Goal: Transaction & Acquisition: Purchase product/service

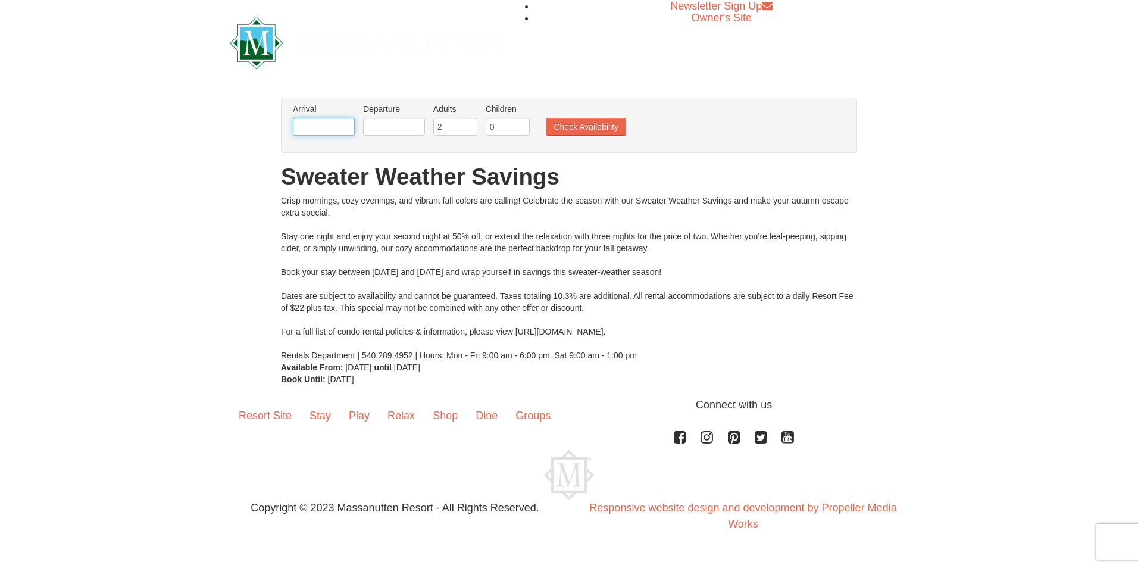
click at [337, 129] on input "text" at bounding box center [324, 127] width 62 height 18
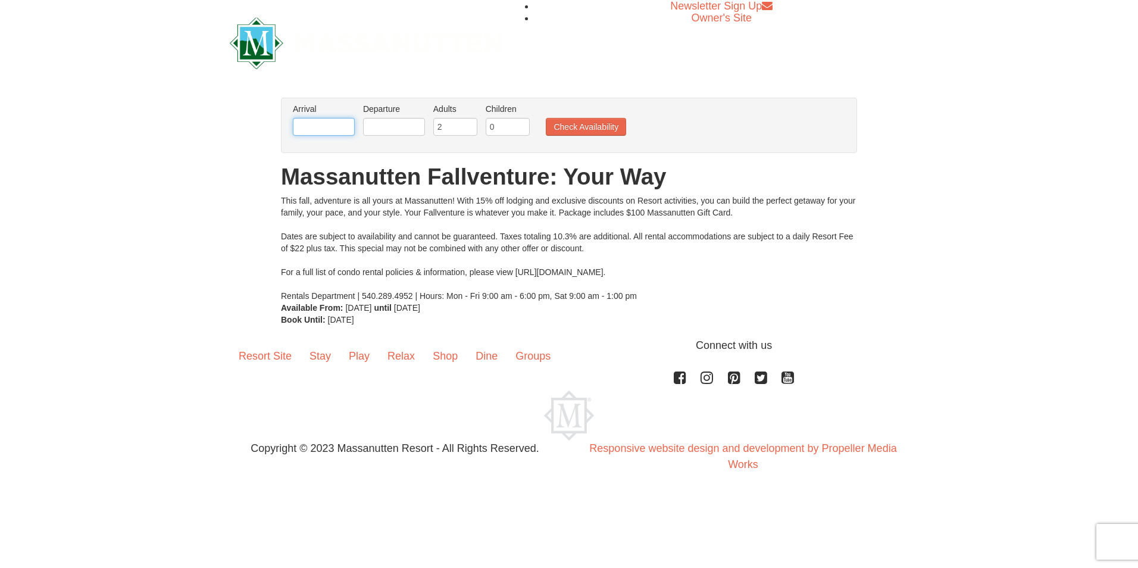
click at [327, 123] on input "text" at bounding box center [324, 127] width 62 height 18
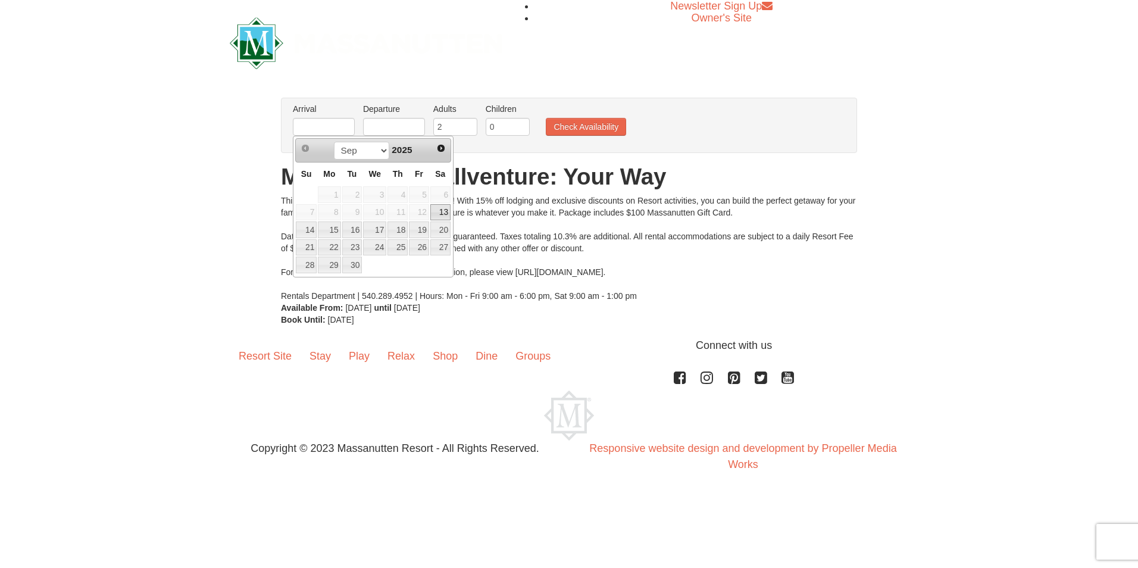
click at [237, 216] on div "× From: To: Adults: 2 Children: 0 Change Arrival Please format dates MM/DD/YYYY…" at bounding box center [569, 212] width 1138 height 252
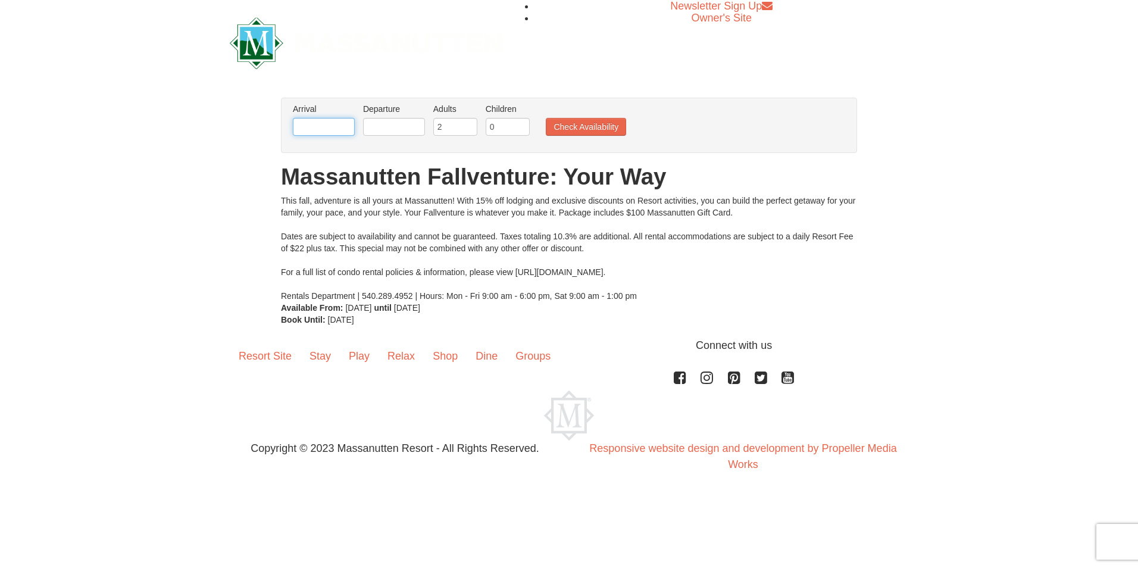
click at [328, 124] on input "text" at bounding box center [324, 127] width 62 height 18
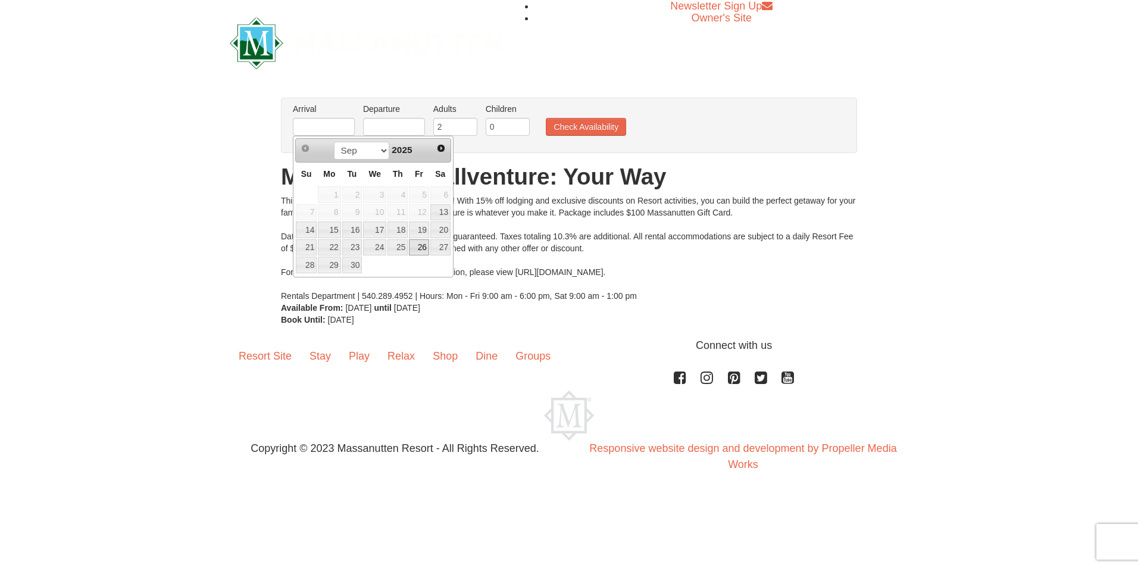
click at [417, 246] on link "26" at bounding box center [419, 247] width 20 height 17
type input "[DATE]"
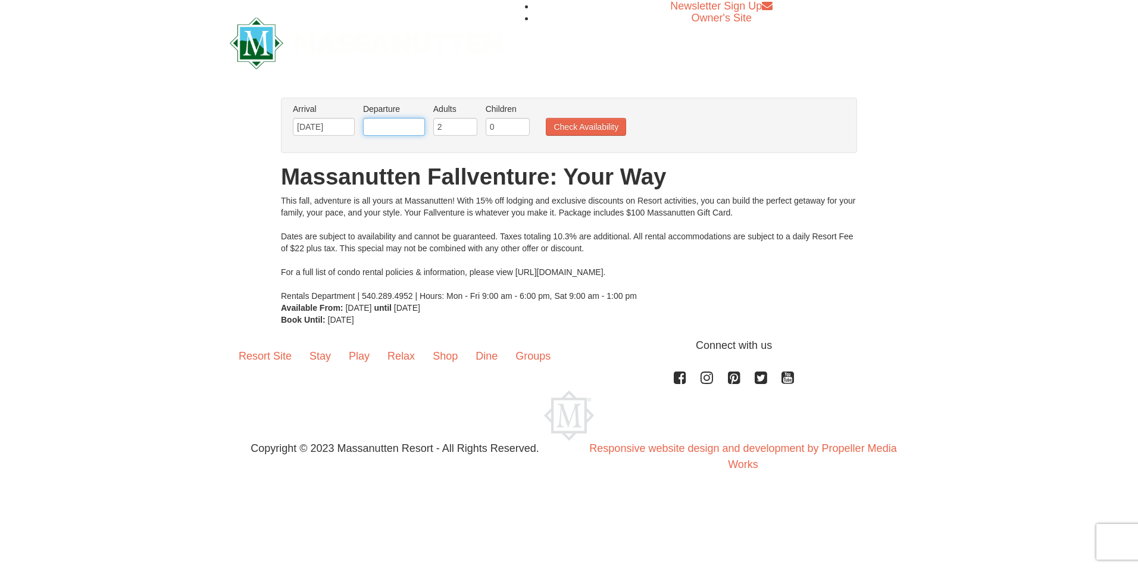
click at [380, 124] on input "text" at bounding box center [394, 127] width 62 height 18
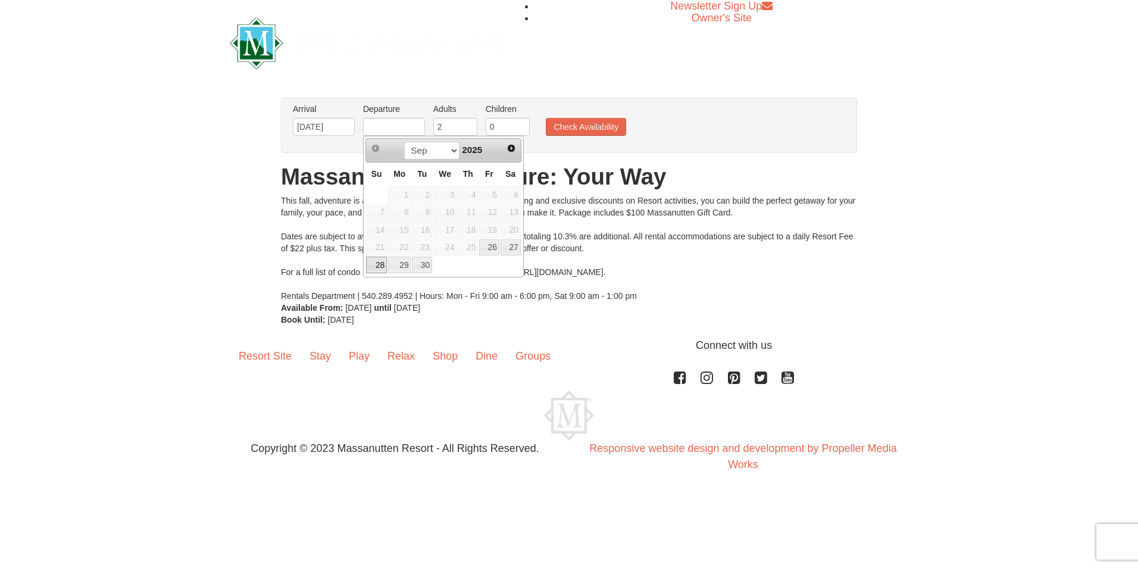
click at [375, 261] on link "28" at bounding box center [376, 265] width 21 height 17
type input "[DATE]"
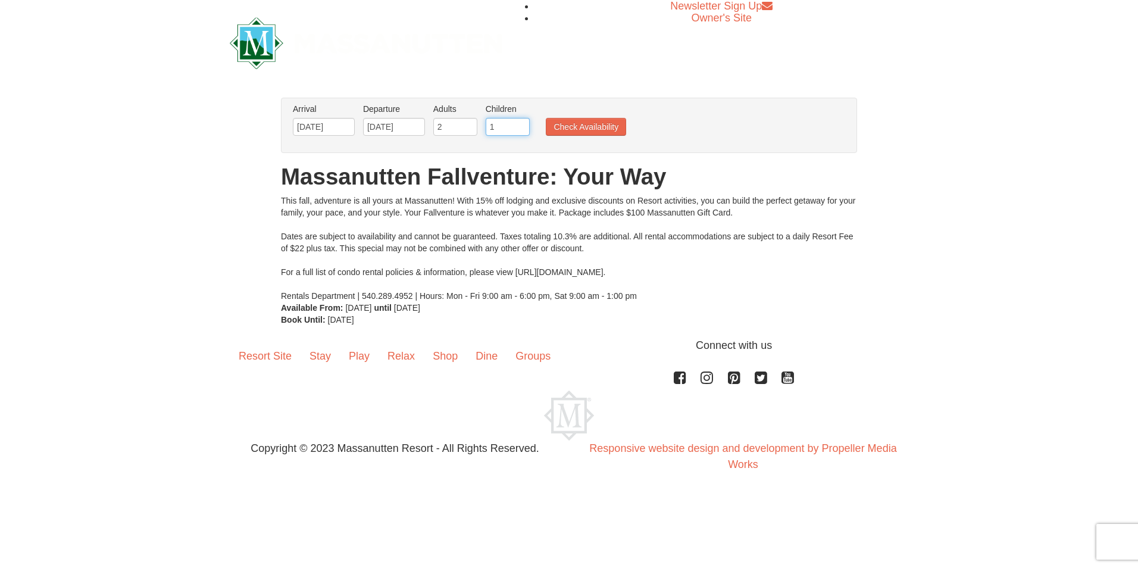
click at [521, 123] on input "1" at bounding box center [508, 127] width 44 height 18
type input "2"
click at [521, 123] on input "2" at bounding box center [508, 127] width 44 height 18
drag, startPoint x: 567, startPoint y: 130, endPoint x: 557, endPoint y: 130, distance: 10.7
click at [567, 130] on button "Check Availability" at bounding box center [586, 127] width 80 height 18
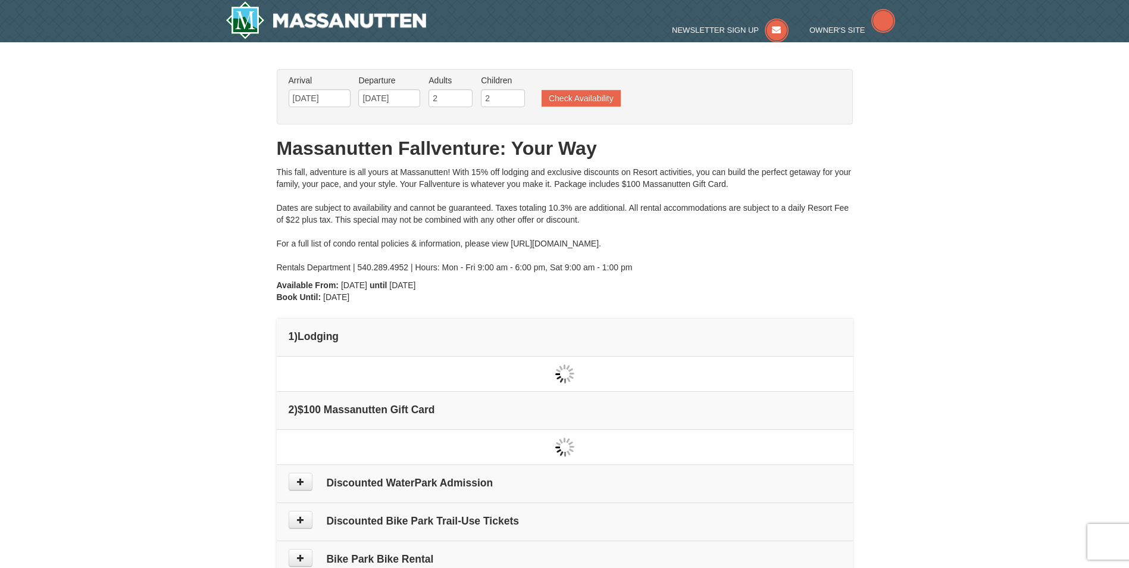
type input "[DATE]"
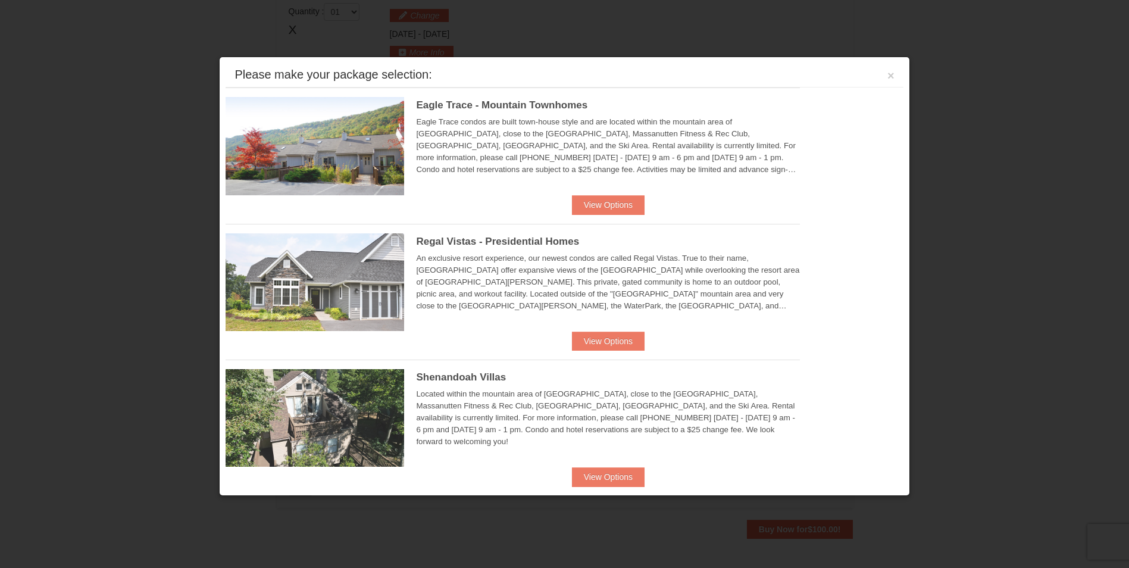
scroll to position [364, 0]
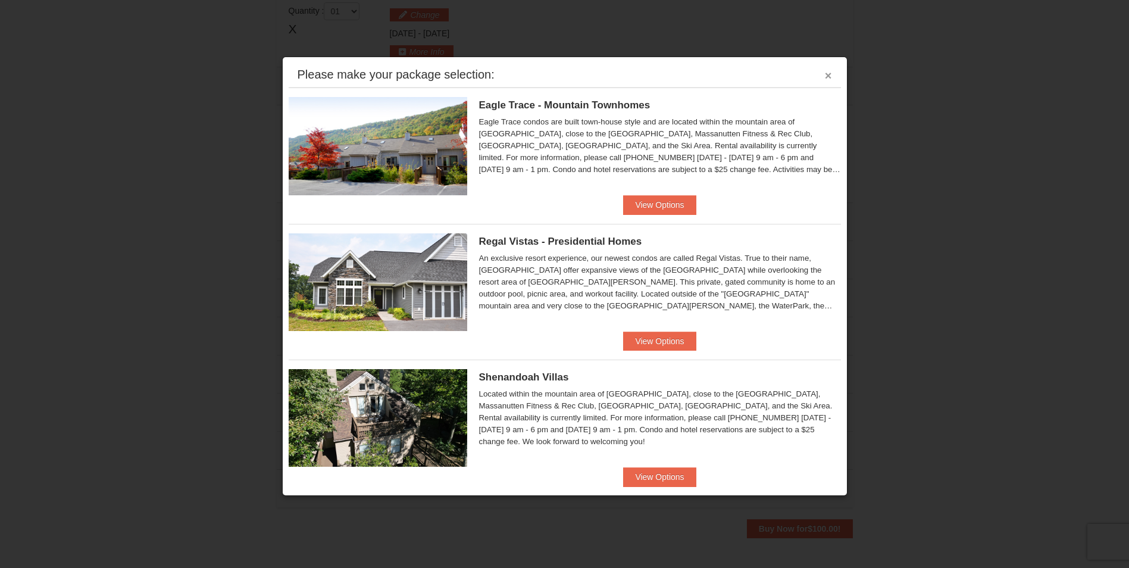
click at [825, 74] on button "×" at bounding box center [828, 76] width 7 height 12
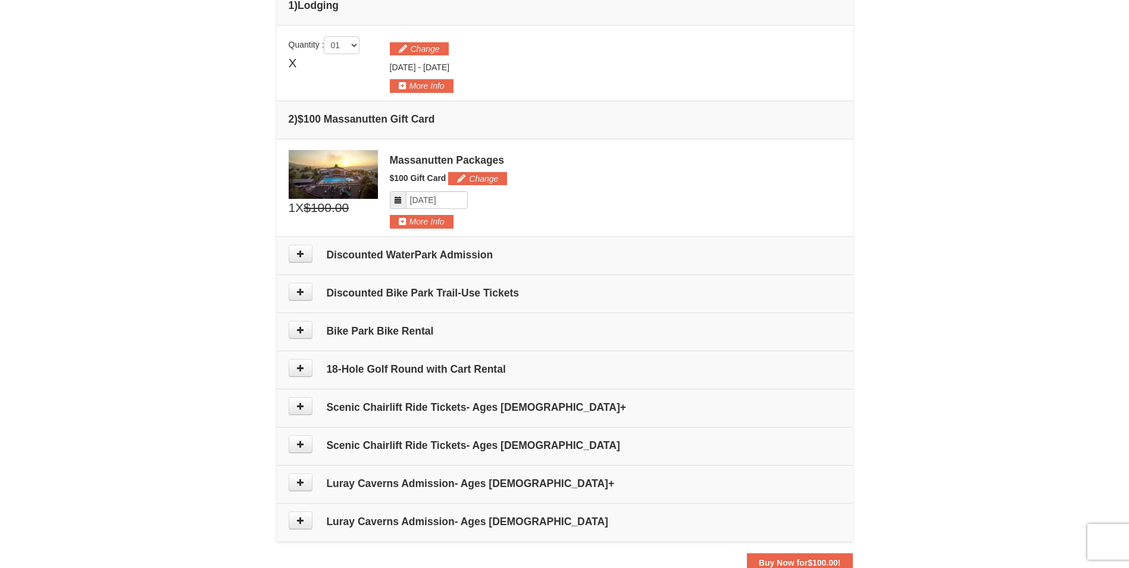
scroll to position [357, 0]
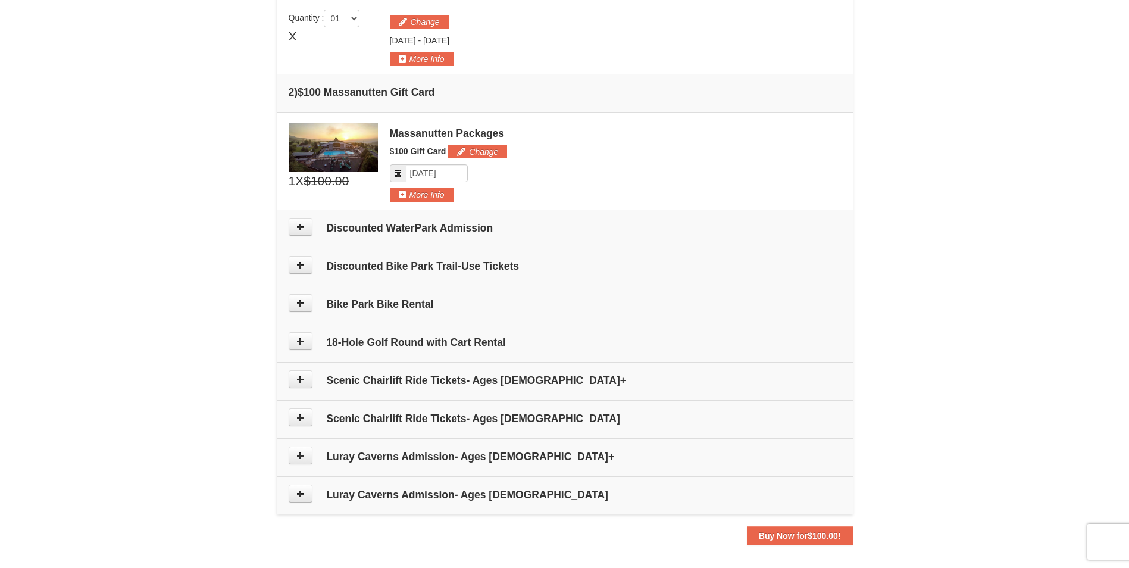
click at [460, 226] on h4 "Discounted WaterPark Admission" at bounding box center [565, 228] width 552 height 12
click at [304, 223] on icon at bounding box center [300, 227] width 8 height 8
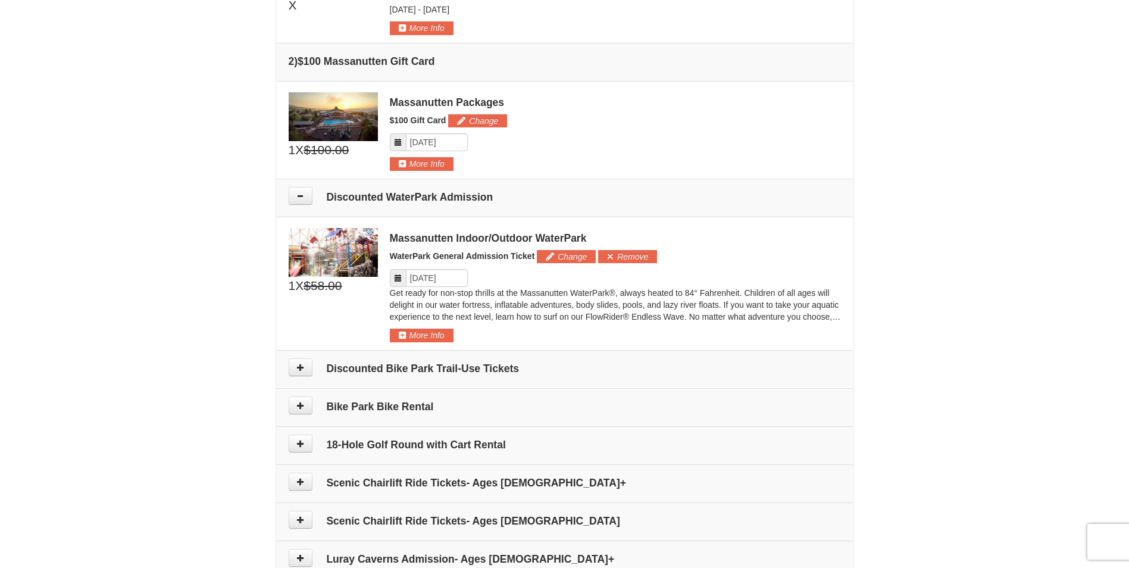
scroll to position [448, 0]
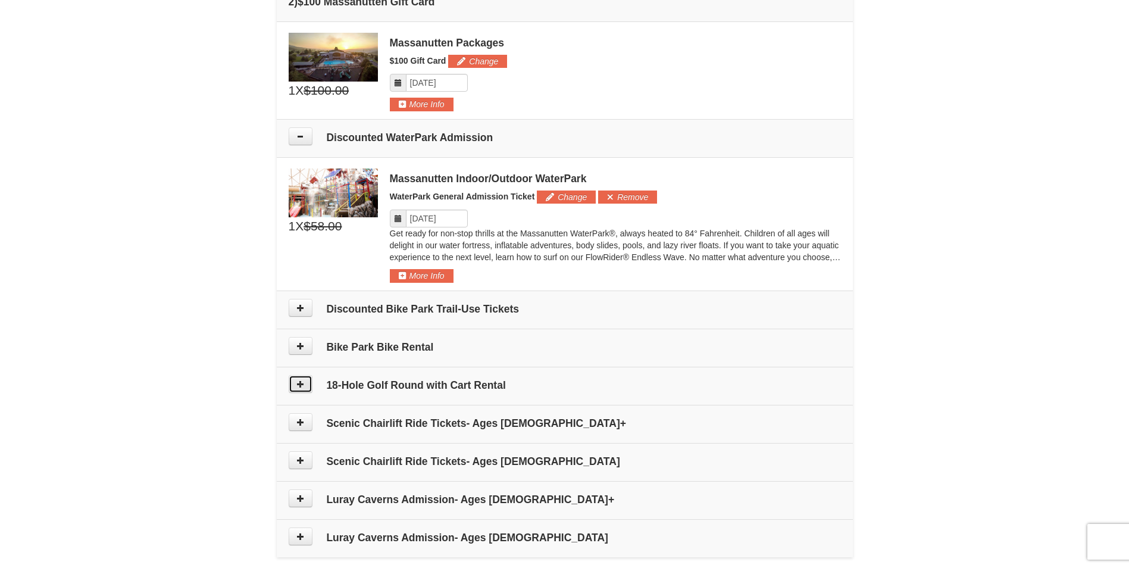
click at [295, 382] on button at bounding box center [301, 384] width 24 height 18
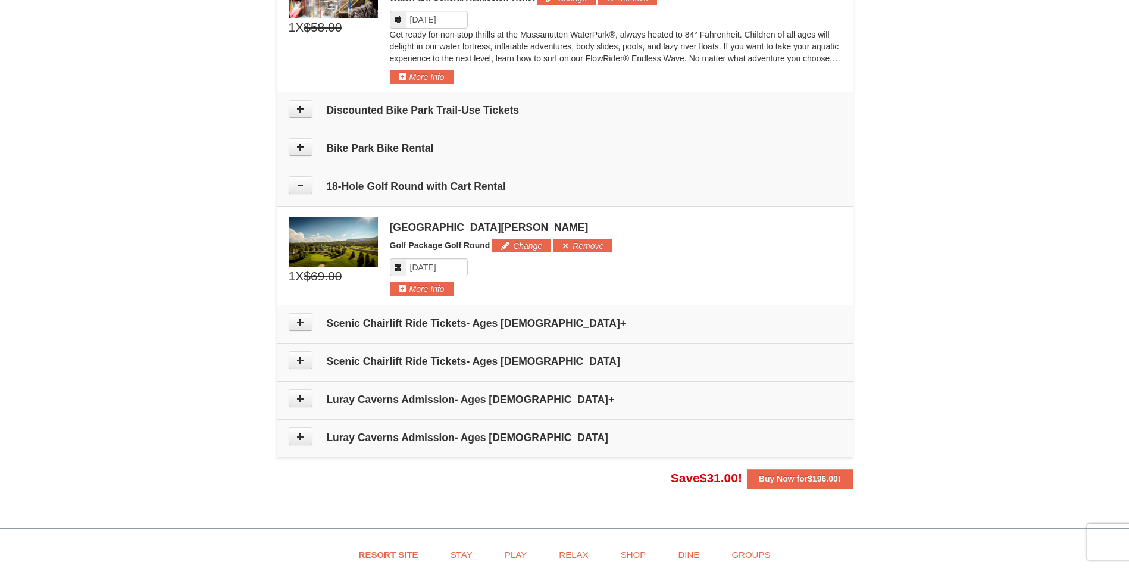
scroll to position [636, 0]
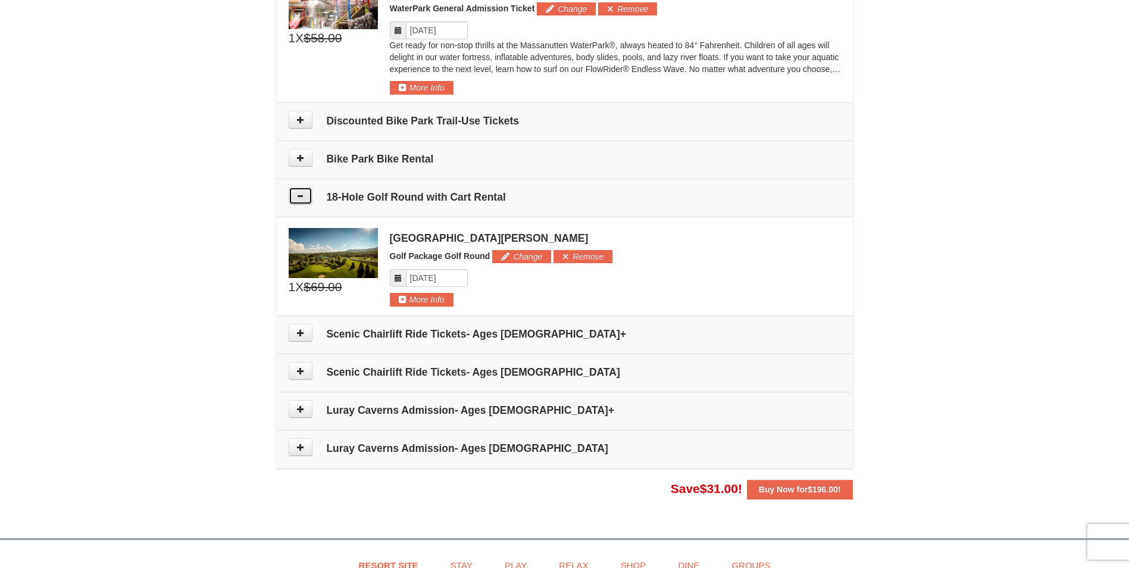
click at [304, 195] on icon at bounding box center [300, 196] width 8 height 8
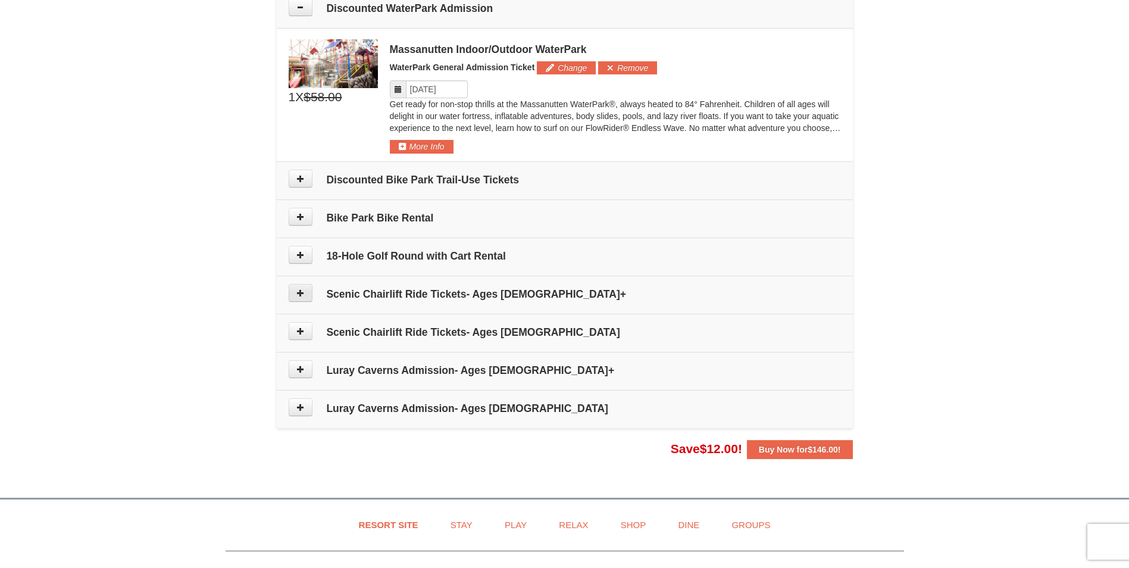
scroll to position [576, 0]
click at [304, 410] on icon at bounding box center [300, 408] width 8 height 8
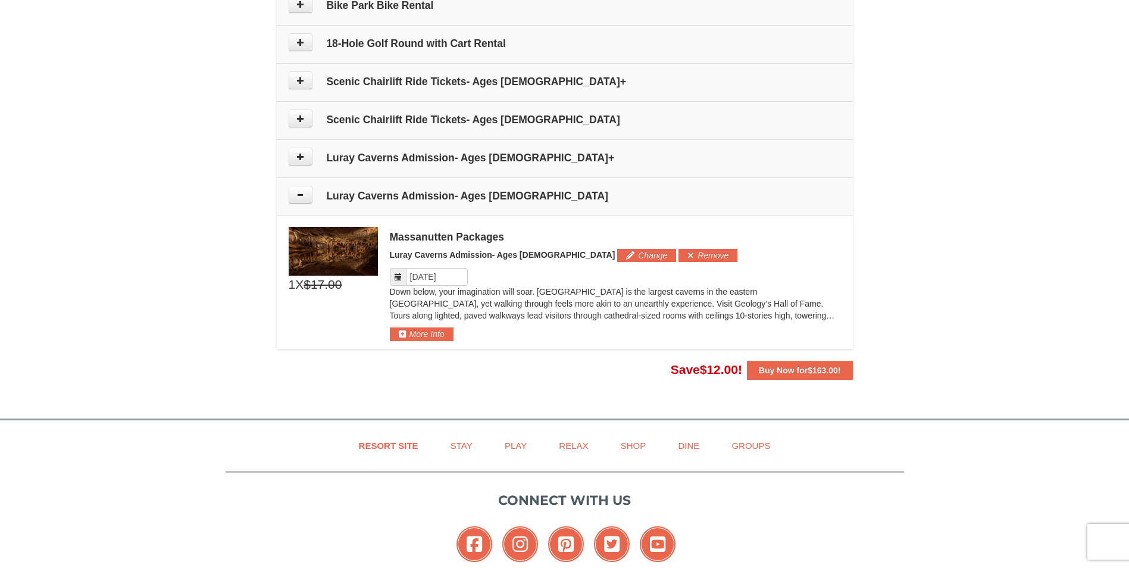
scroll to position [747, 0]
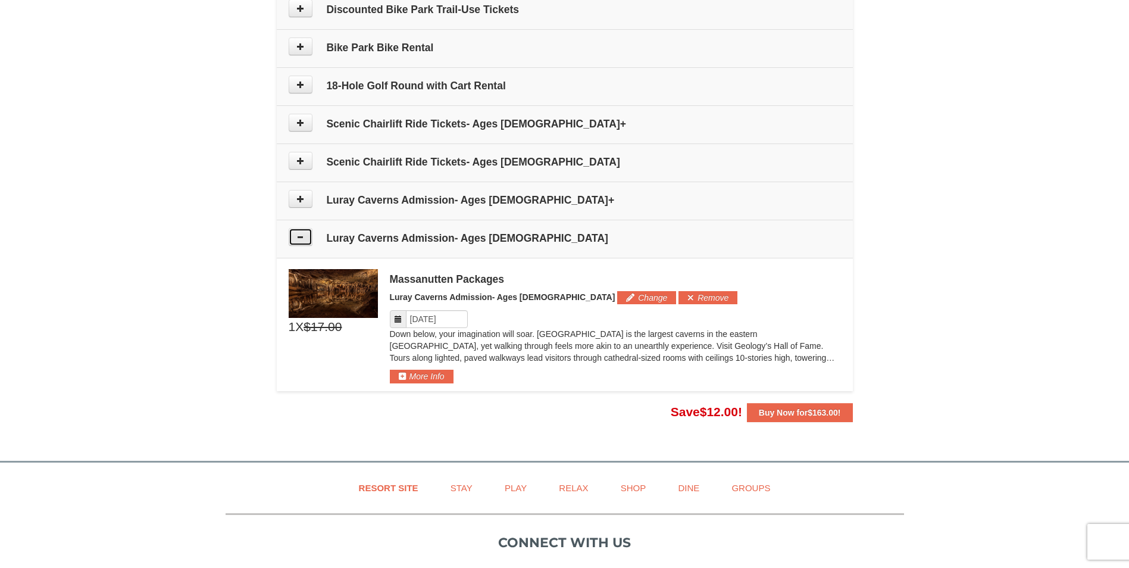
click at [294, 230] on button at bounding box center [301, 237] width 24 height 18
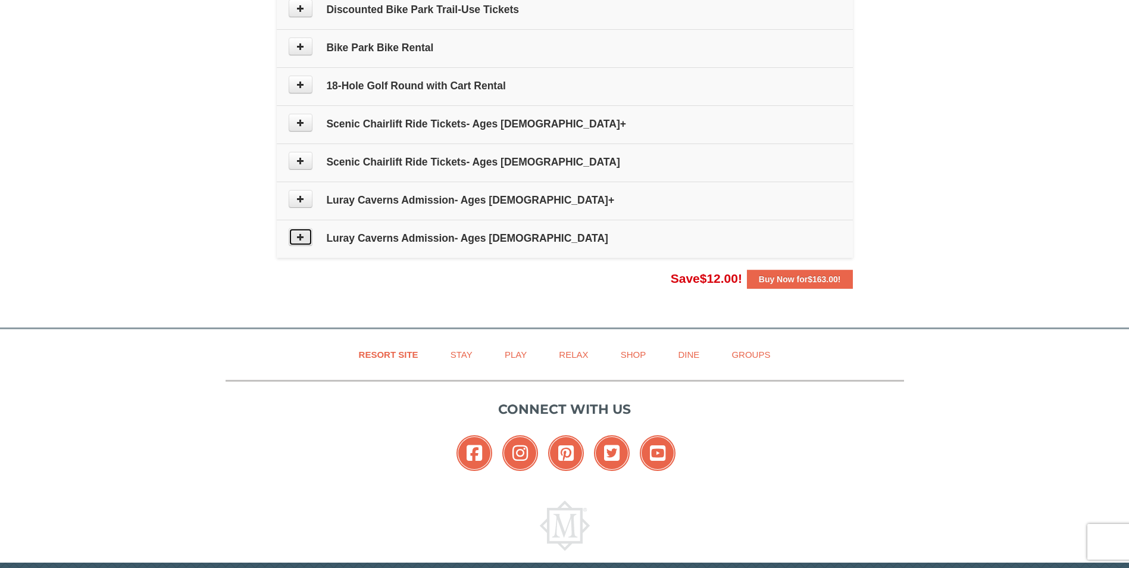
click at [298, 235] on icon at bounding box center [300, 237] width 8 height 8
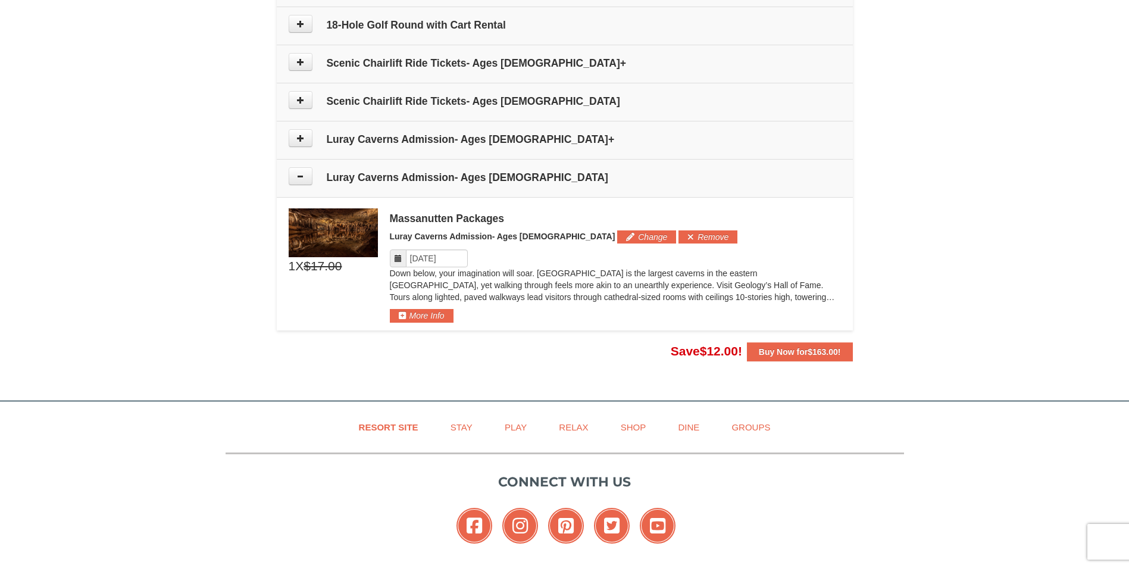
scroll to position [807, 0]
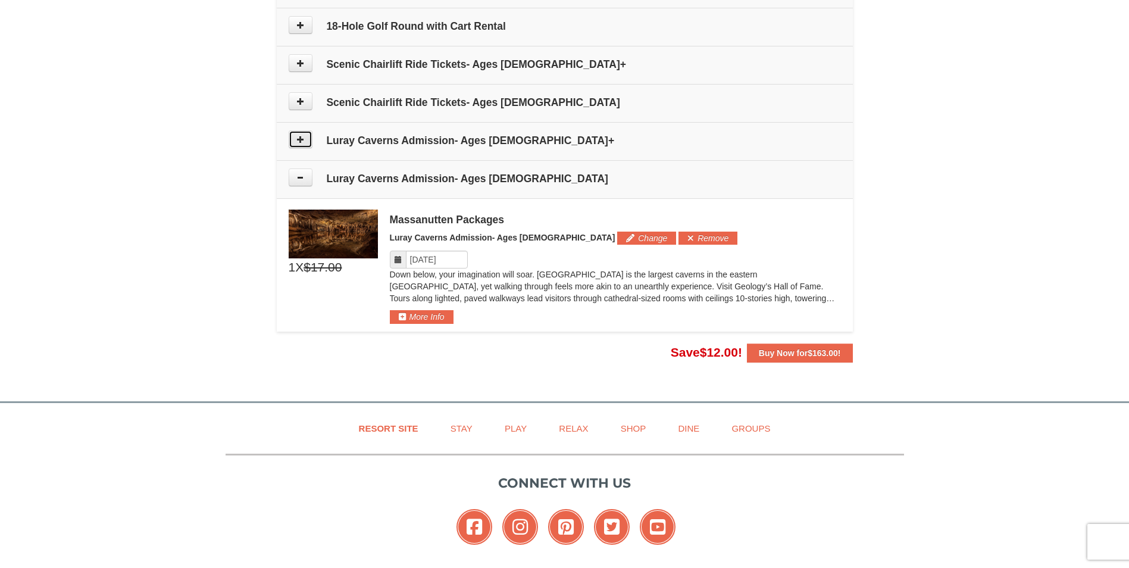
click at [301, 143] on icon at bounding box center [300, 139] width 8 height 8
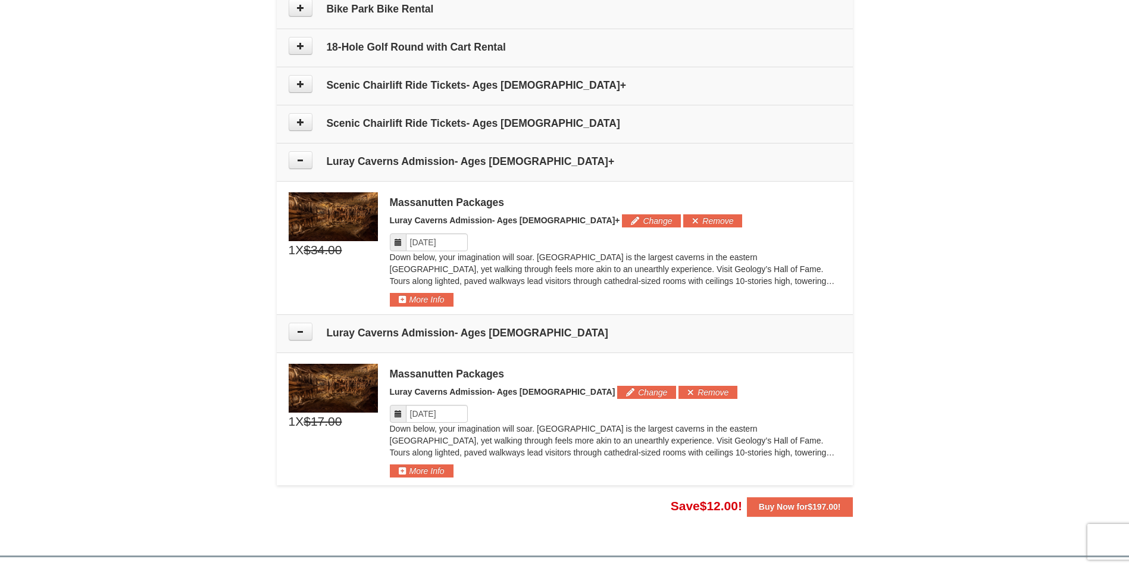
scroll to position [726, 0]
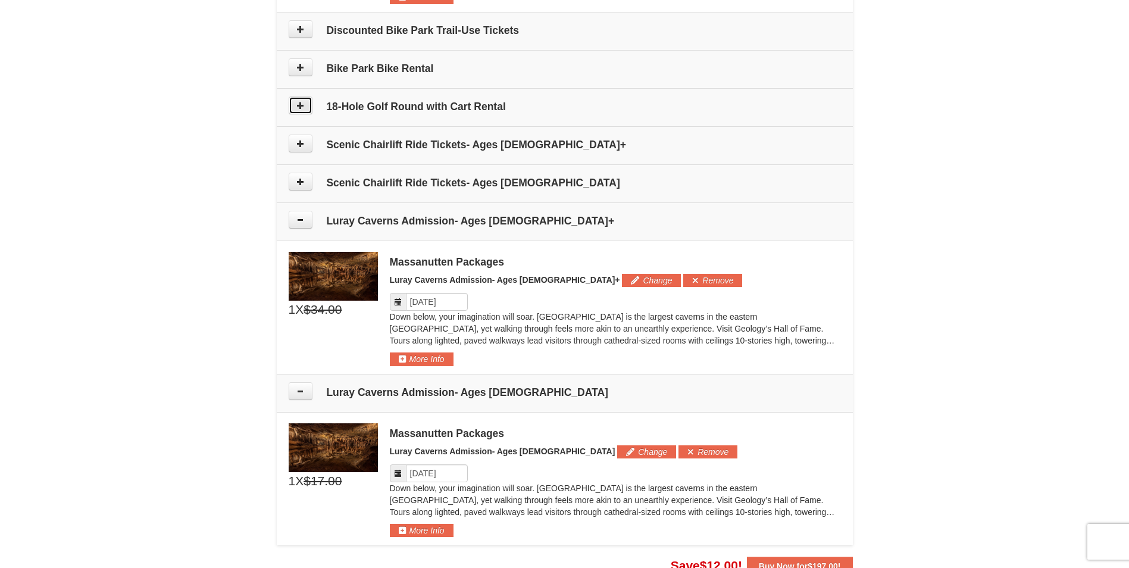
click at [303, 112] on button at bounding box center [301, 105] width 24 height 18
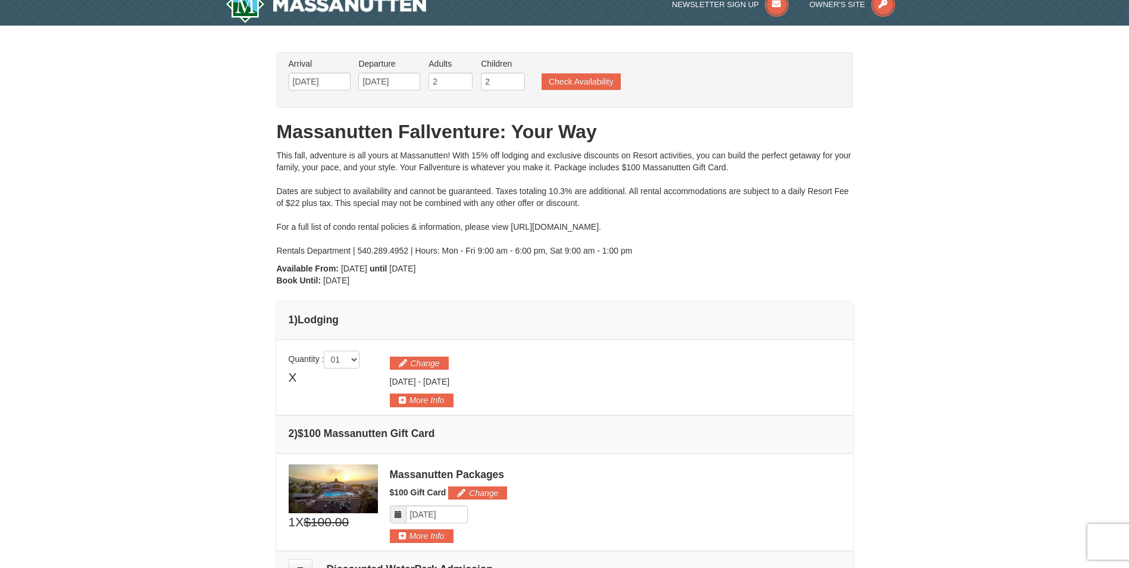
scroll to position [10, 0]
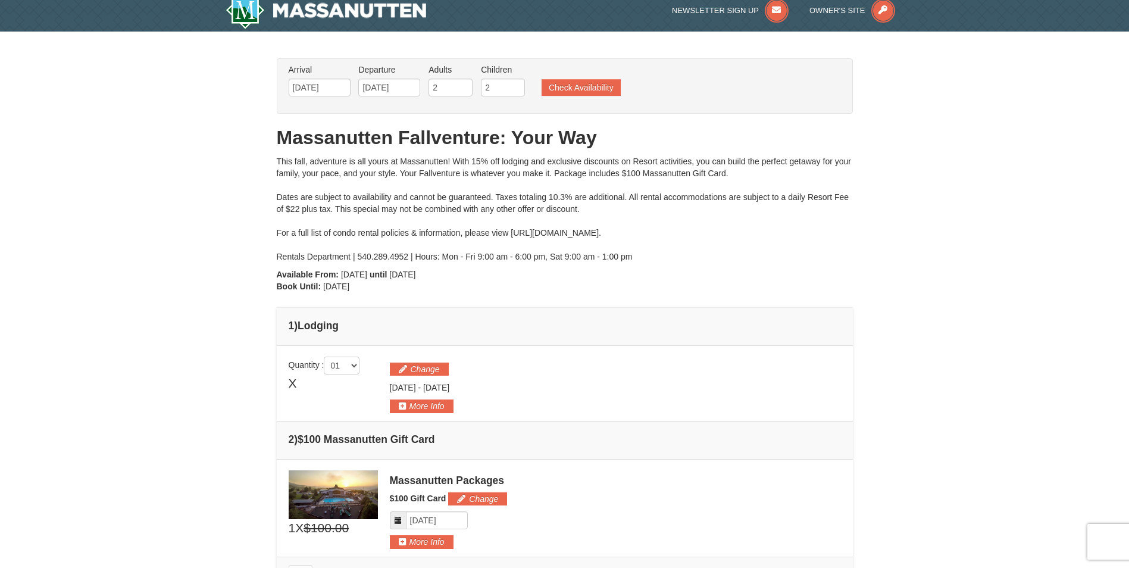
click at [423, 362] on div "Change [DATE] - [DATE]" at bounding box center [615, 385] width 451 height 57
click at [422, 372] on button "Change" at bounding box center [419, 369] width 59 height 13
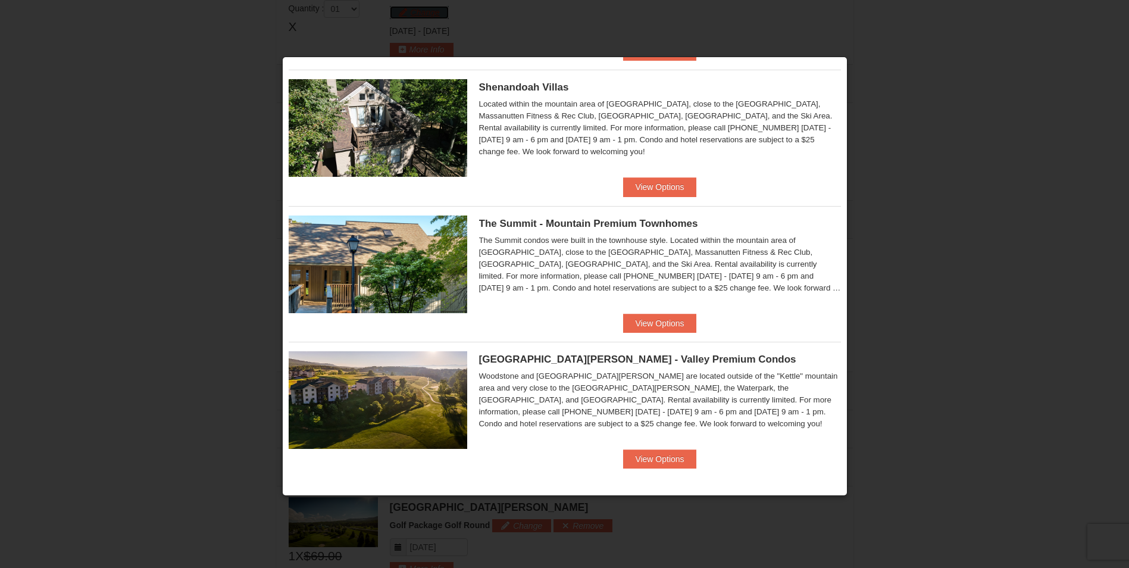
scroll to position [0, 0]
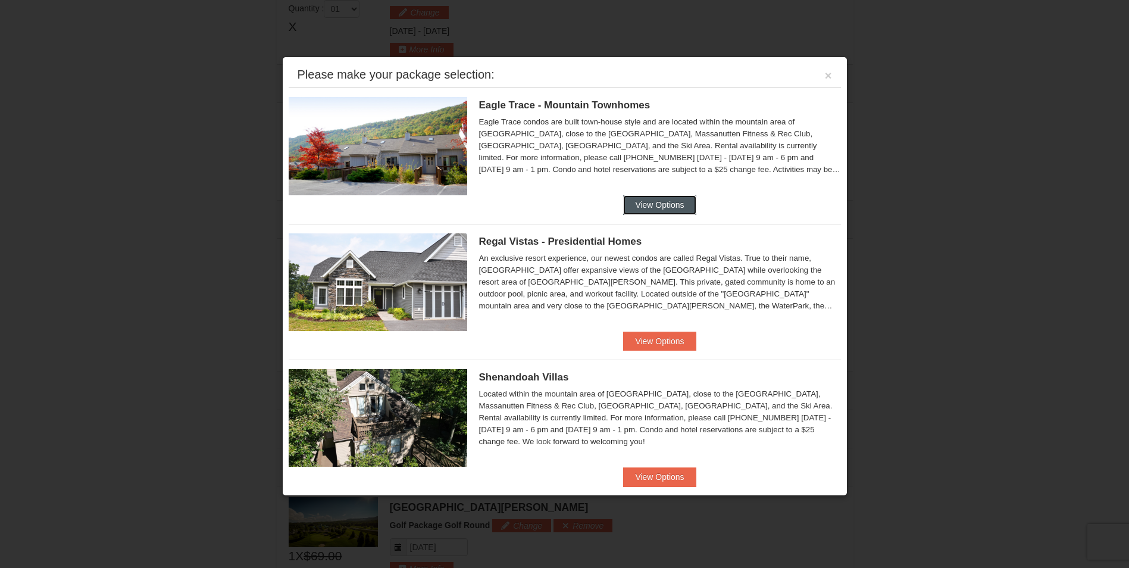
click at [656, 196] on button "View Options" at bounding box center [659, 204] width 73 height 19
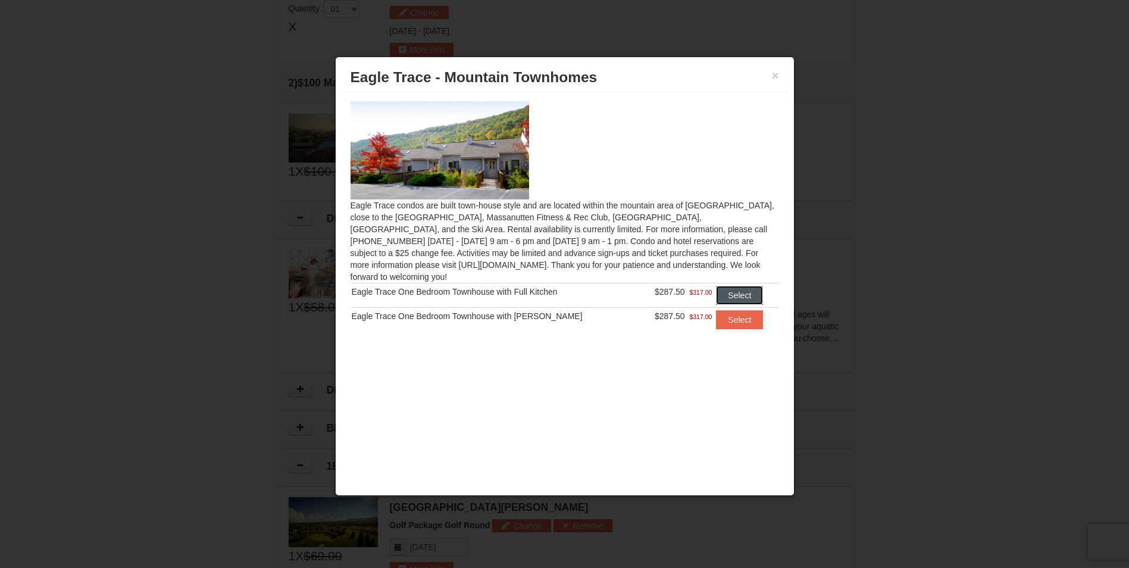
click at [742, 286] on button "Select" at bounding box center [739, 295] width 47 height 19
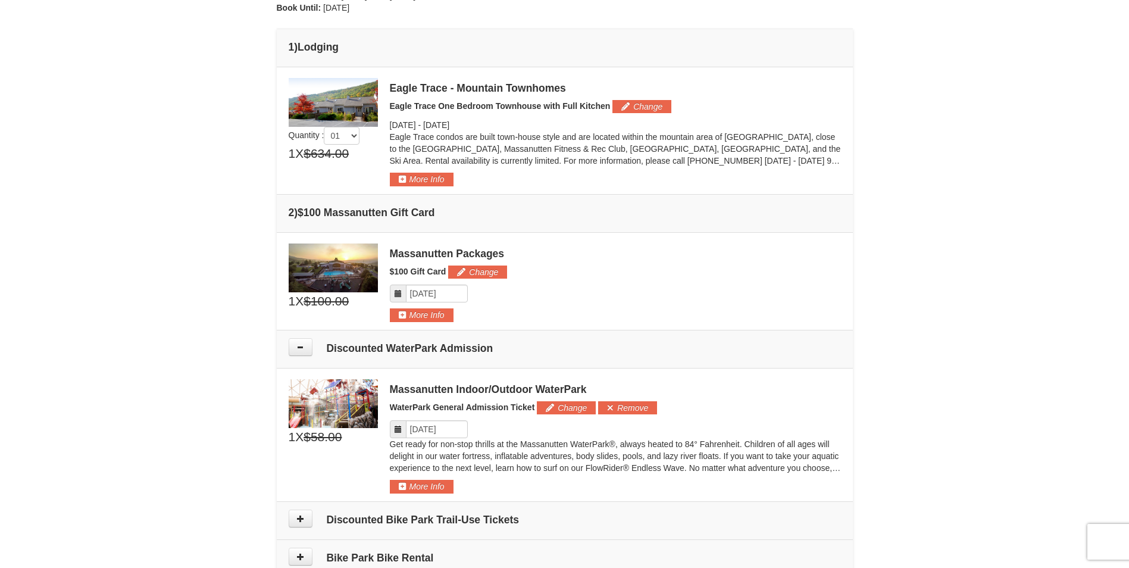
scroll to position [188, 0]
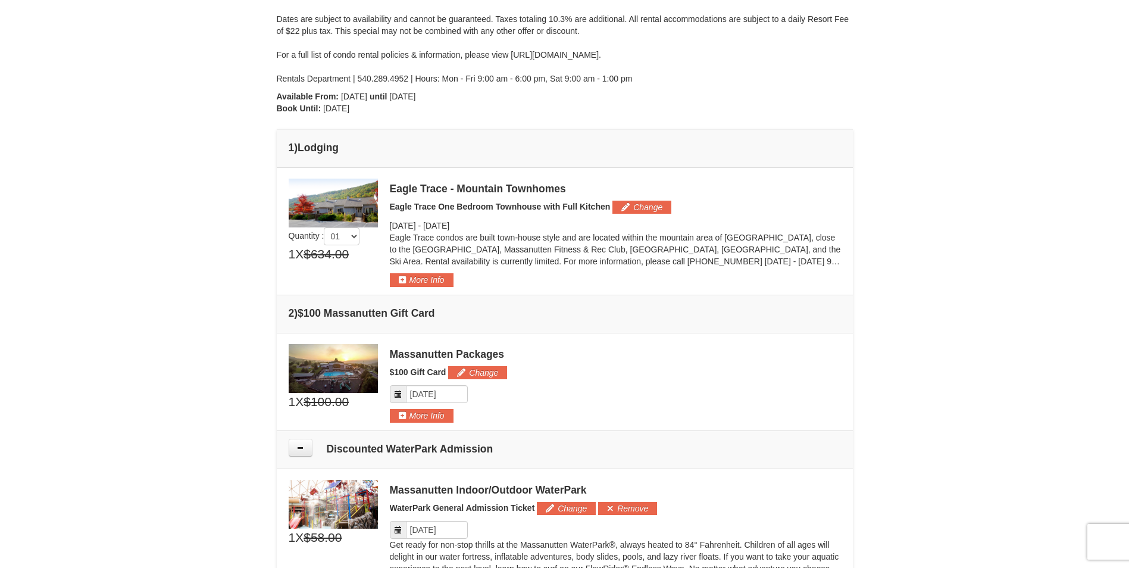
click at [312, 203] on img at bounding box center [333, 203] width 89 height 49
click at [439, 279] on button "More Info" at bounding box center [422, 279] width 64 height 13
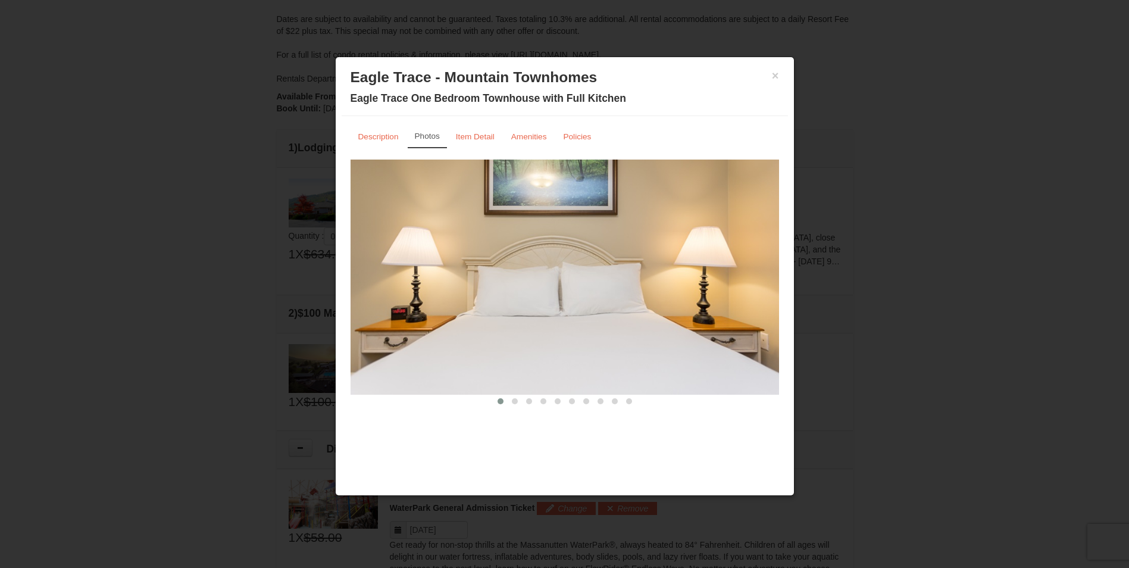
click at [514, 399] on span at bounding box center [515, 401] width 6 height 6
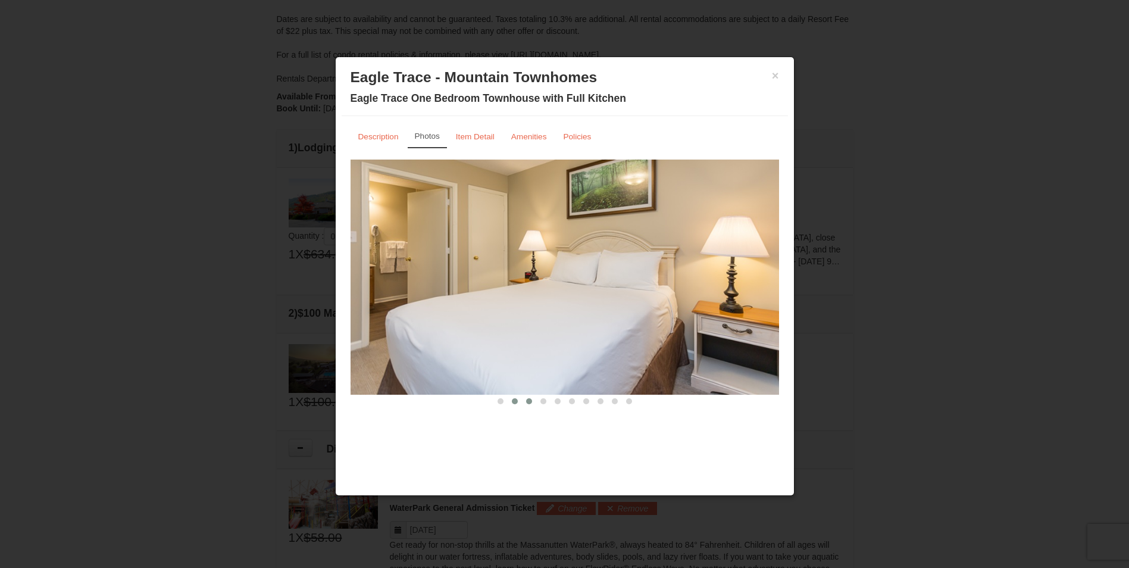
click at [527, 398] on span at bounding box center [529, 401] width 6 height 6
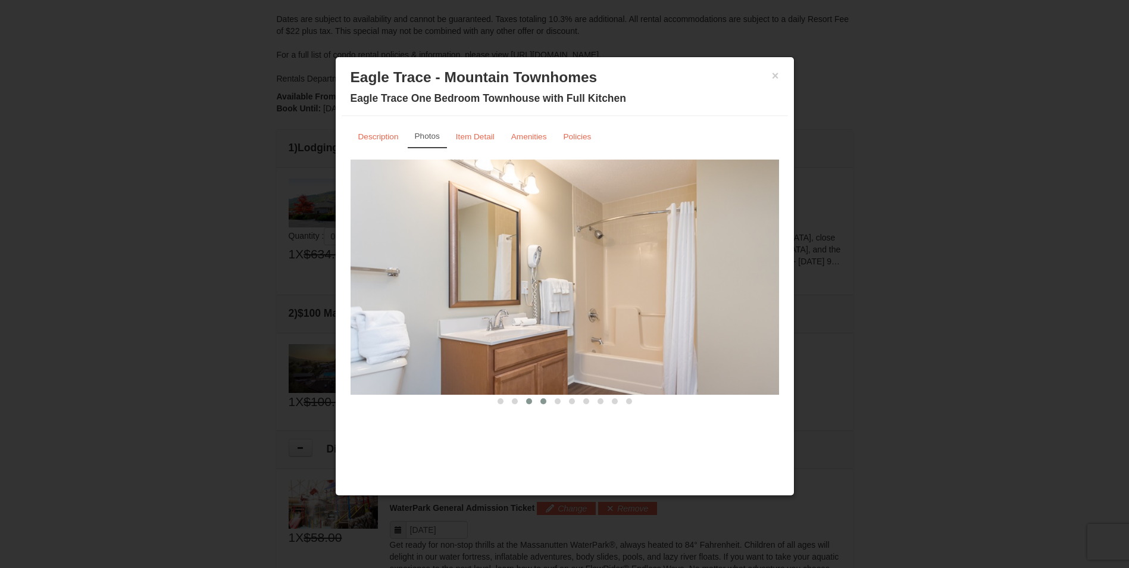
click at [542, 399] on span at bounding box center [544, 401] width 6 height 6
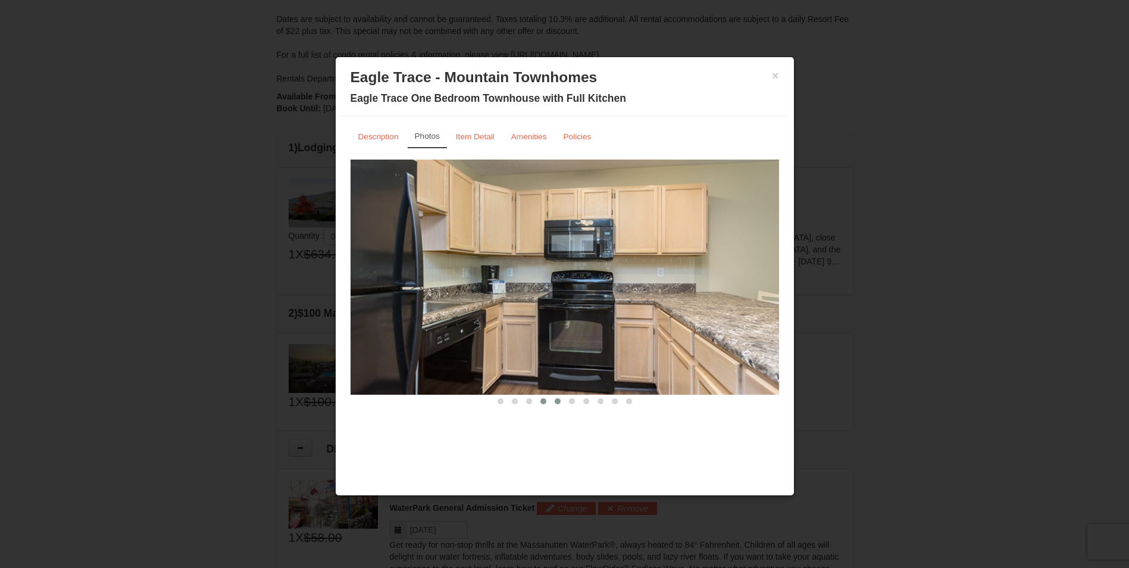
click at [557, 402] on span at bounding box center [558, 401] width 6 height 6
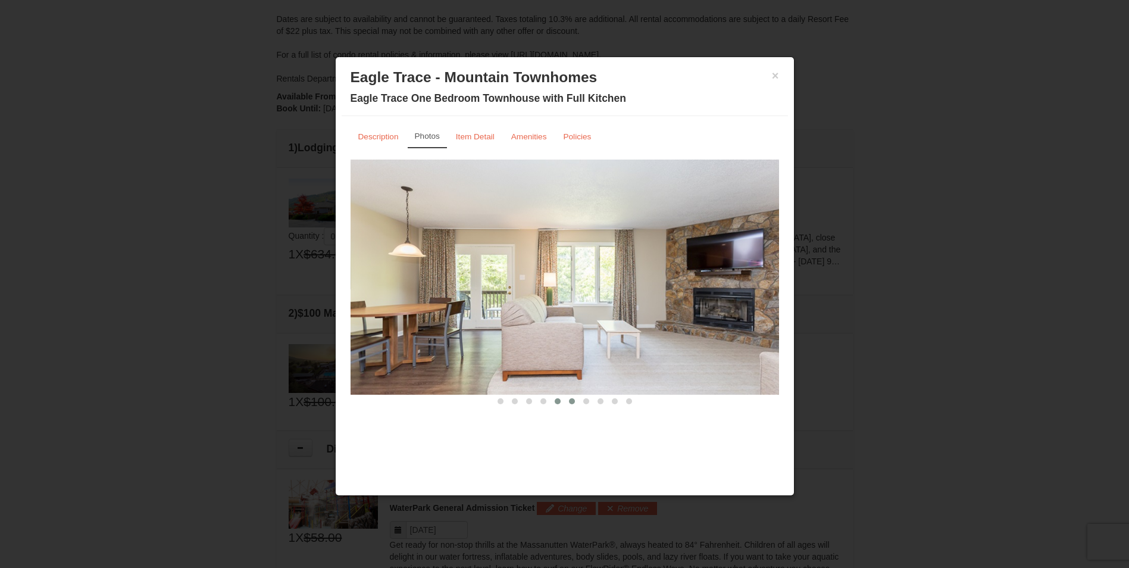
click at [575, 398] on button at bounding box center [572, 401] width 14 height 12
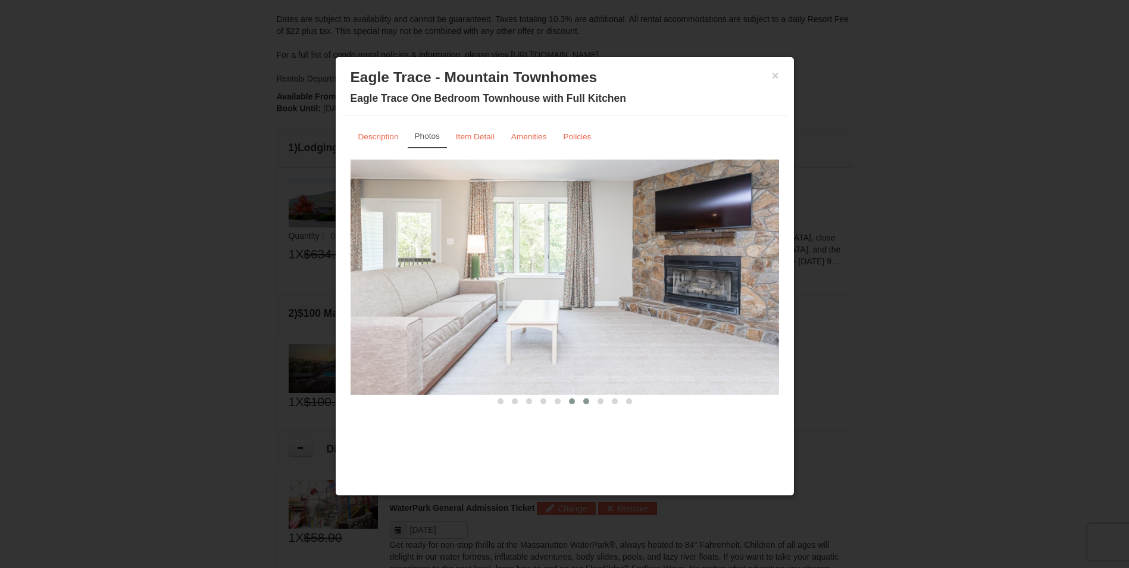
click at [586, 402] on span at bounding box center [586, 401] width 6 height 6
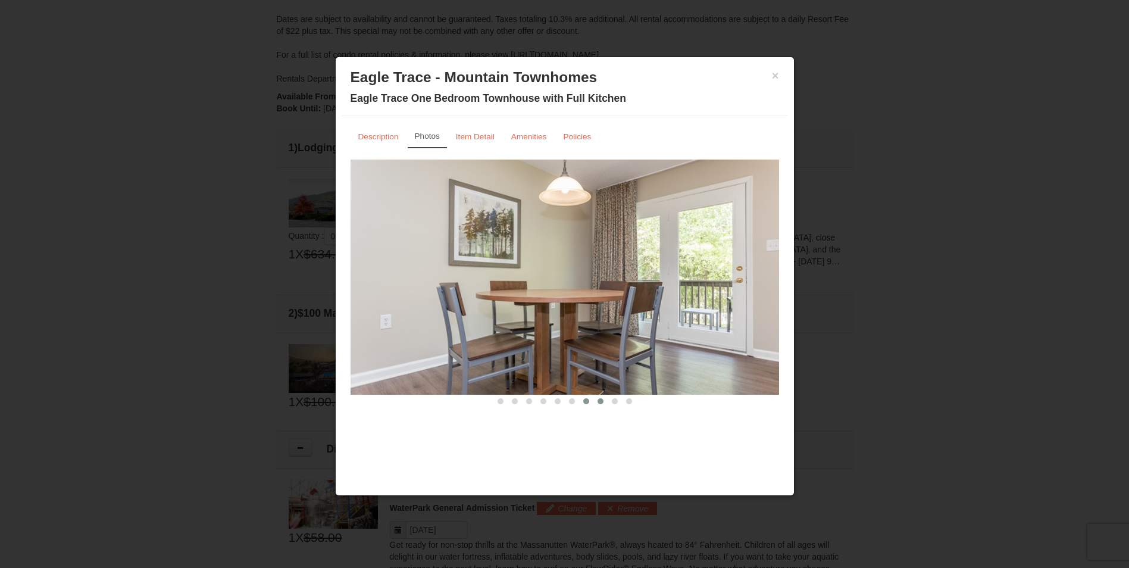
click at [599, 402] on span at bounding box center [601, 401] width 6 height 6
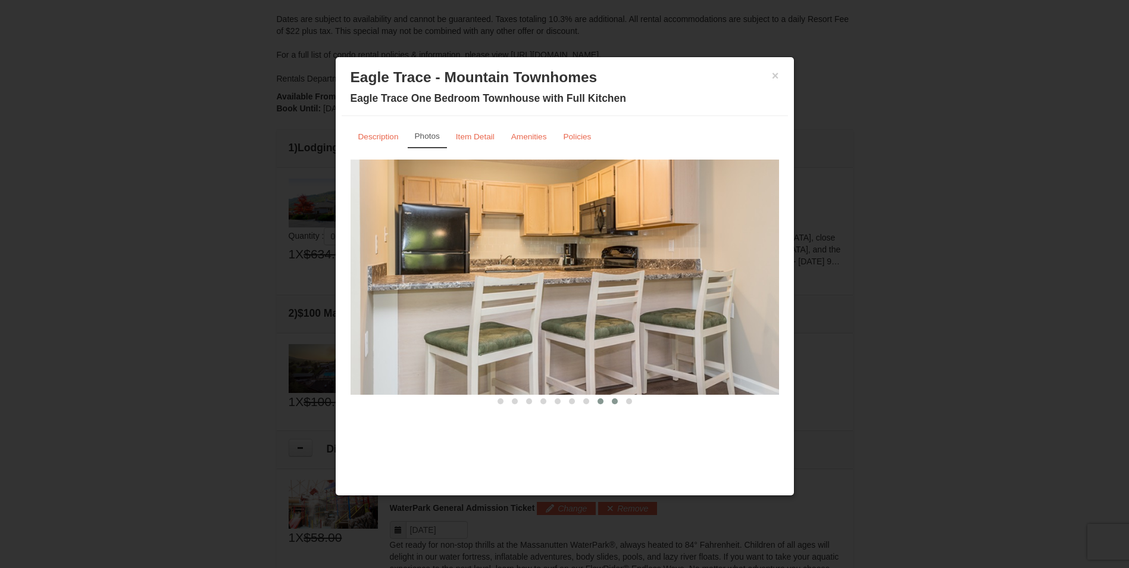
click at [613, 402] on span at bounding box center [615, 401] width 6 height 6
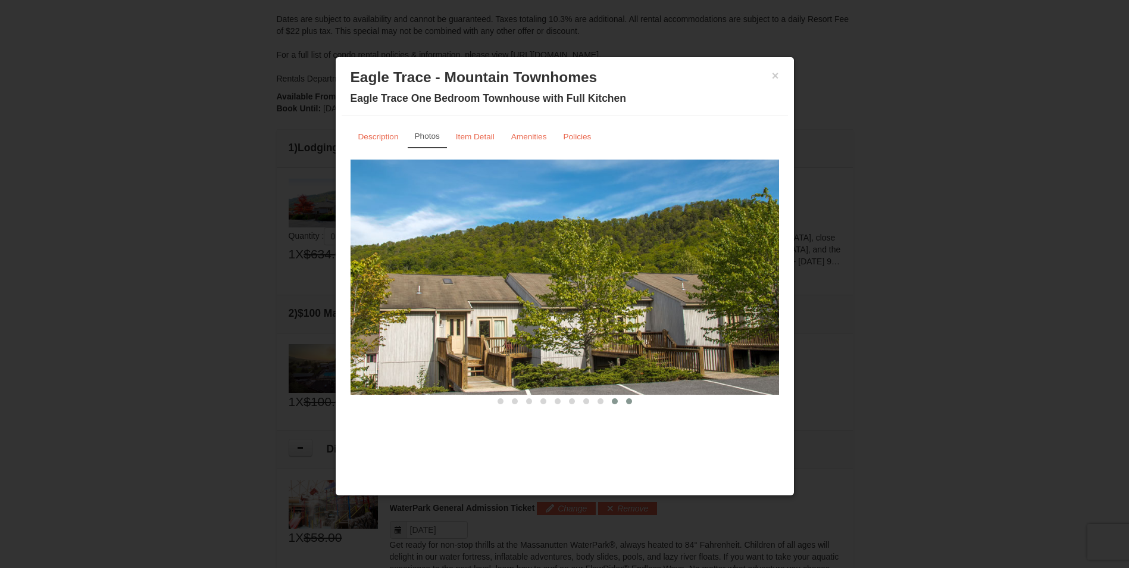
click at [626, 401] on span at bounding box center [629, 401] width 6 height 6
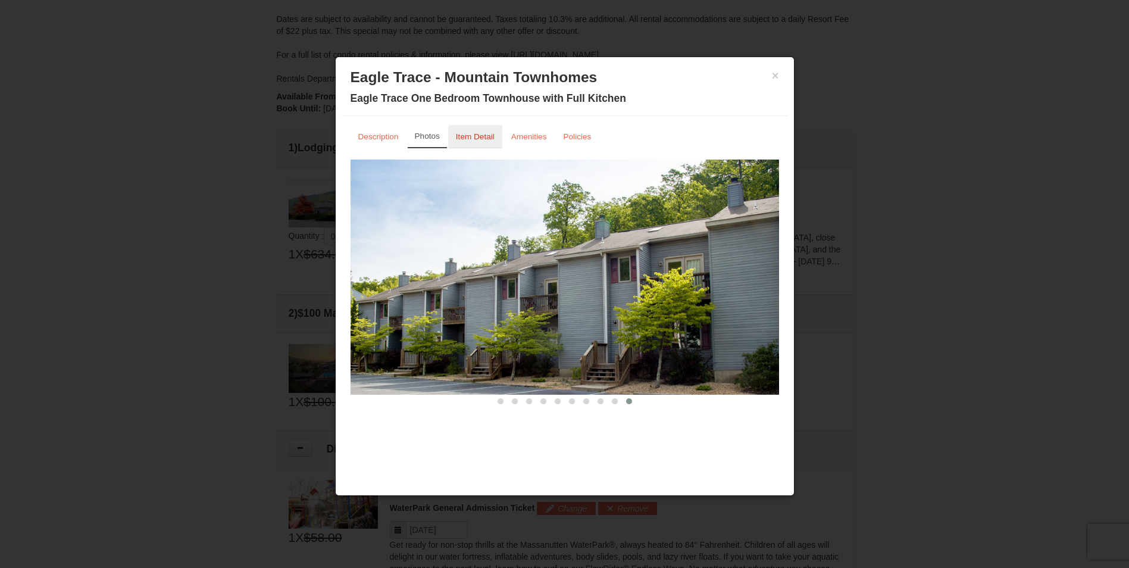
click at [486, 138] on small "Item Detail" at bounding box center [475, 136] width 39 height 9
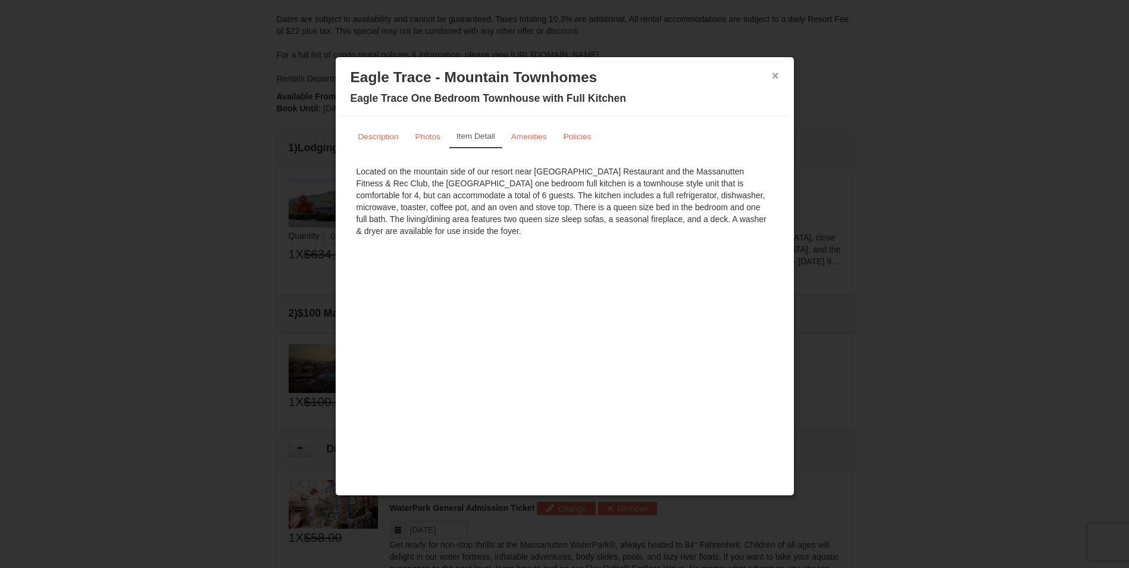
click at [777, 73] on button "×" at bounding box center [775, 76] width 7 height 12
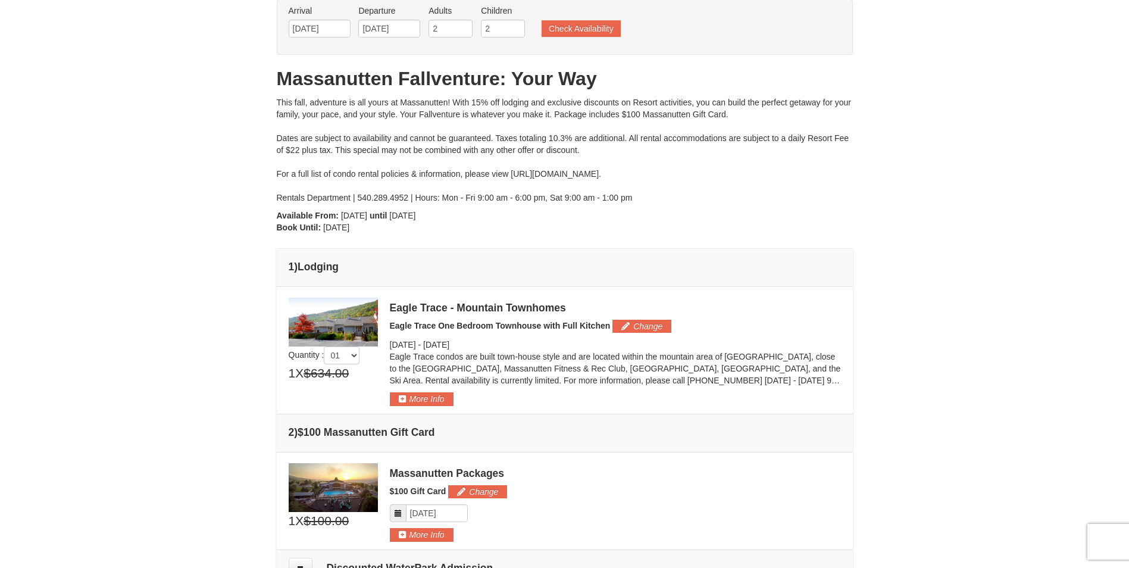
scroll to position [0, 0]
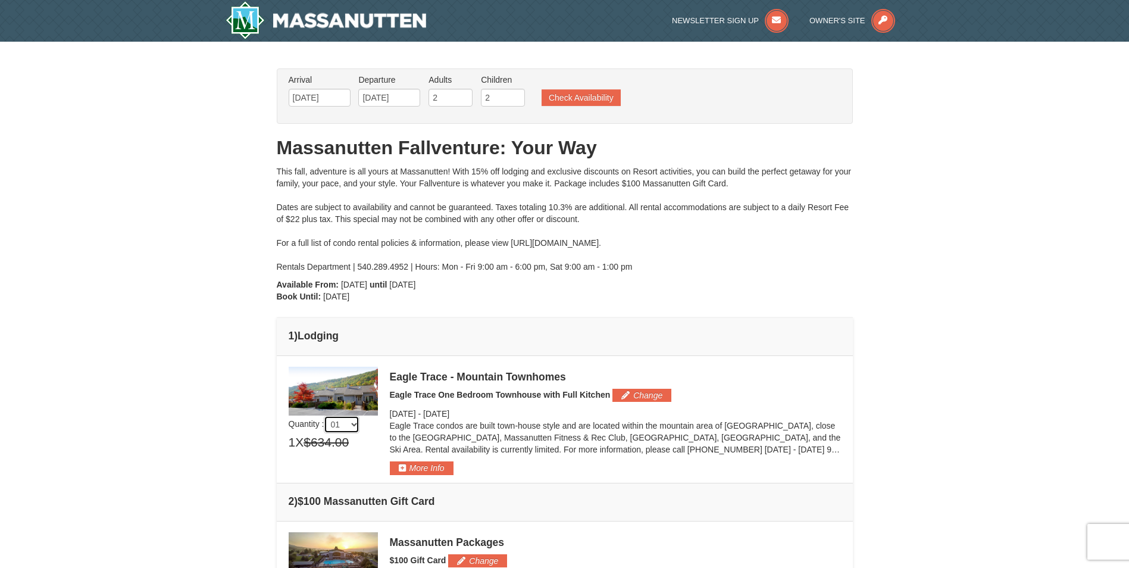
click at [352, 424] on select "01 02 03 04 05" at bounding box center [342, 425] width 36 height 18
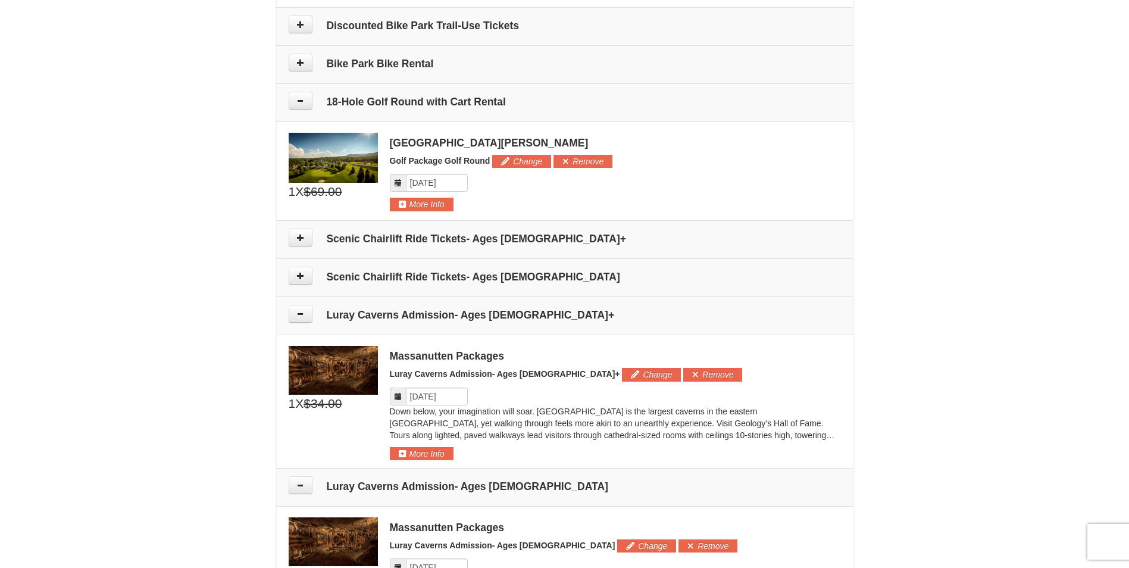
scroll to position [893, 0]
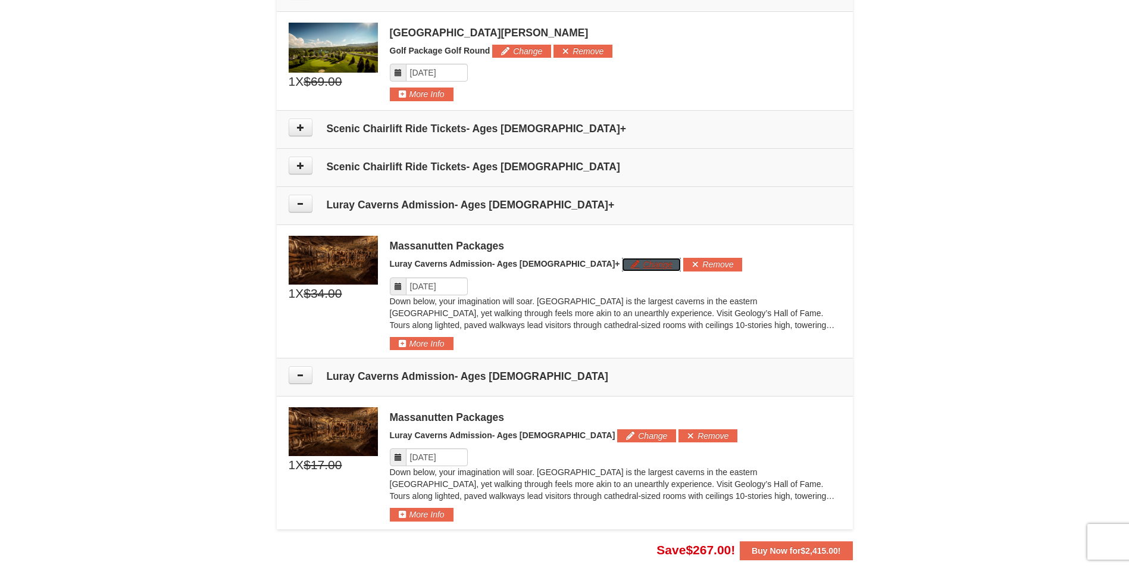
click at [622, 264] on button "Change" at bounding box center [651, 264] width 59 height 13
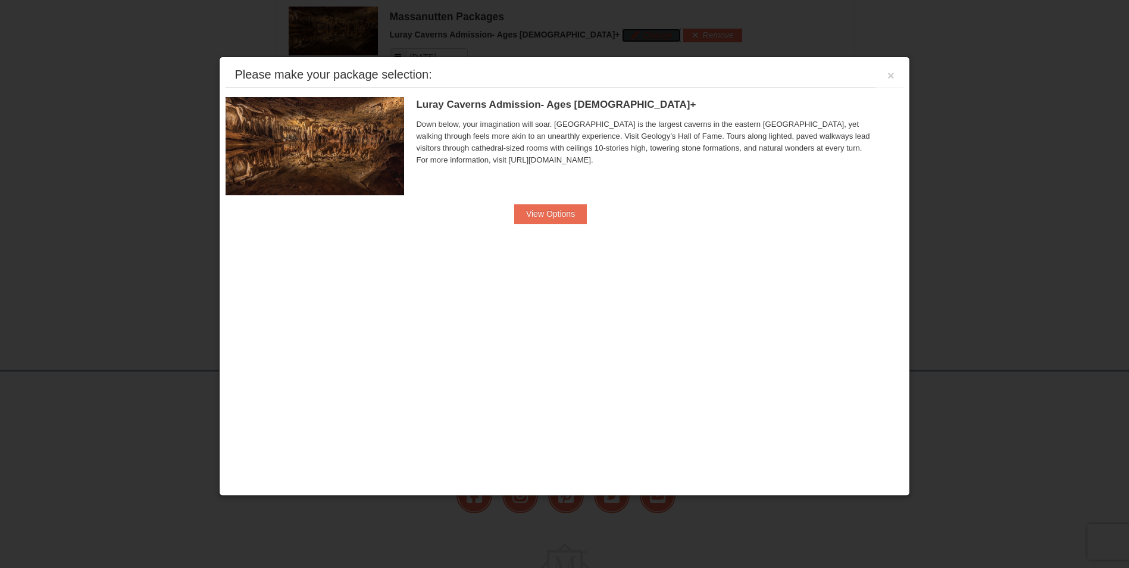
scroll to position [1129, 0]
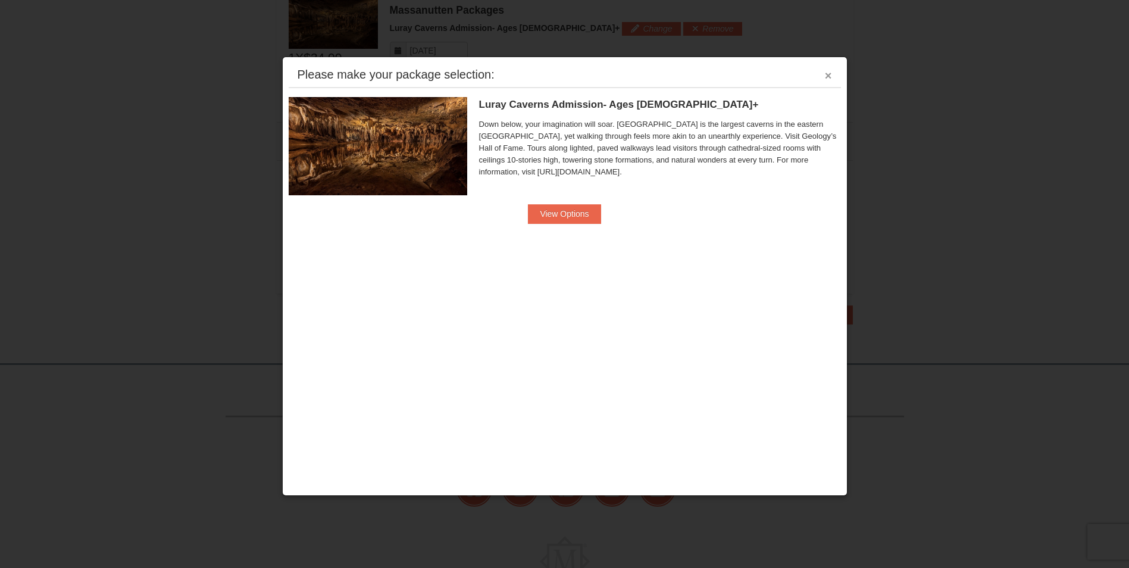
click at [829, 71] on button "×" at bounding box center [828, 76] width 7 height 12
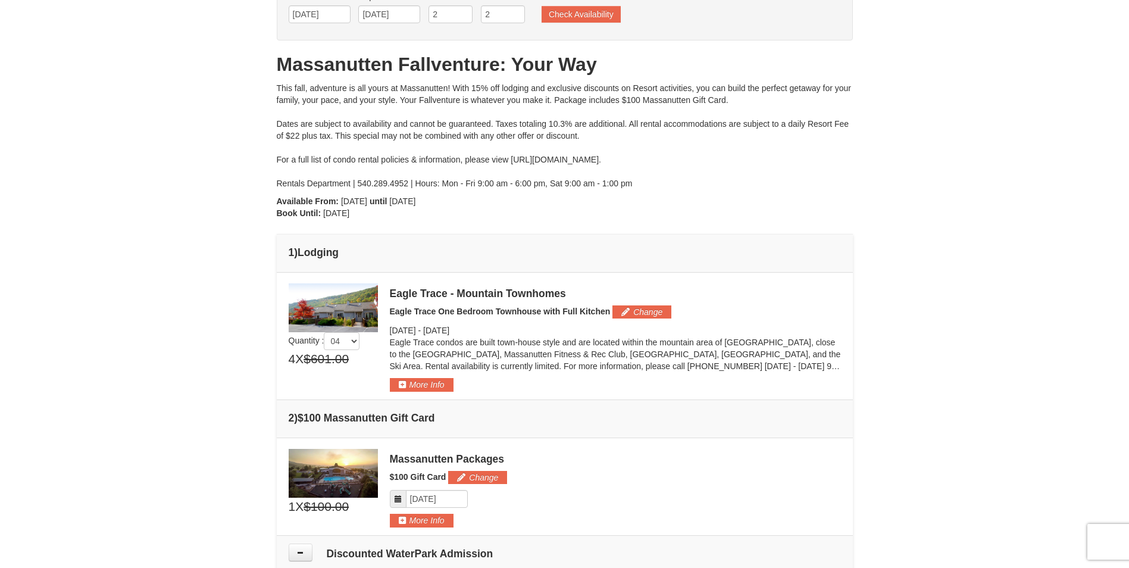
scroll to position [0, 0]
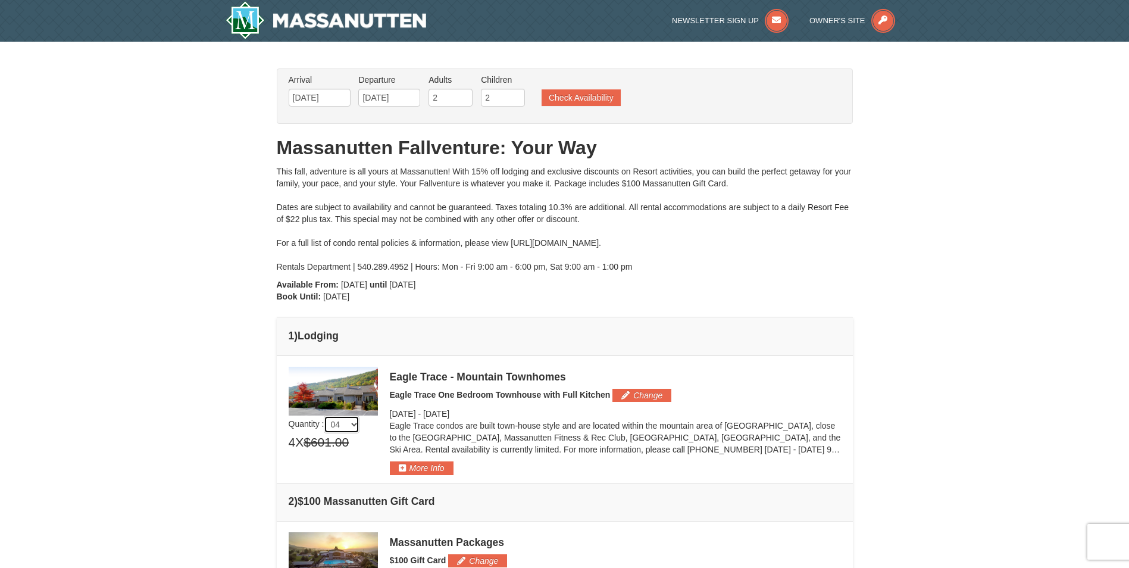
click at [352, 429] on select "01 02 03 04 05" at bounding box center [342, 425] width 36 height 18
select select "1"
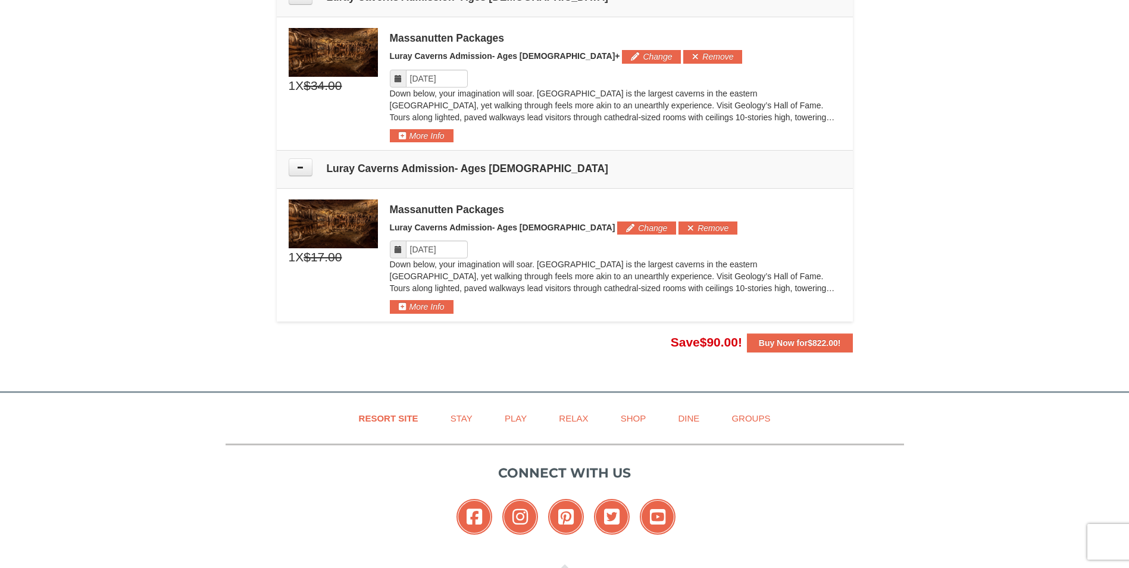
scroll to position [1091, 0]
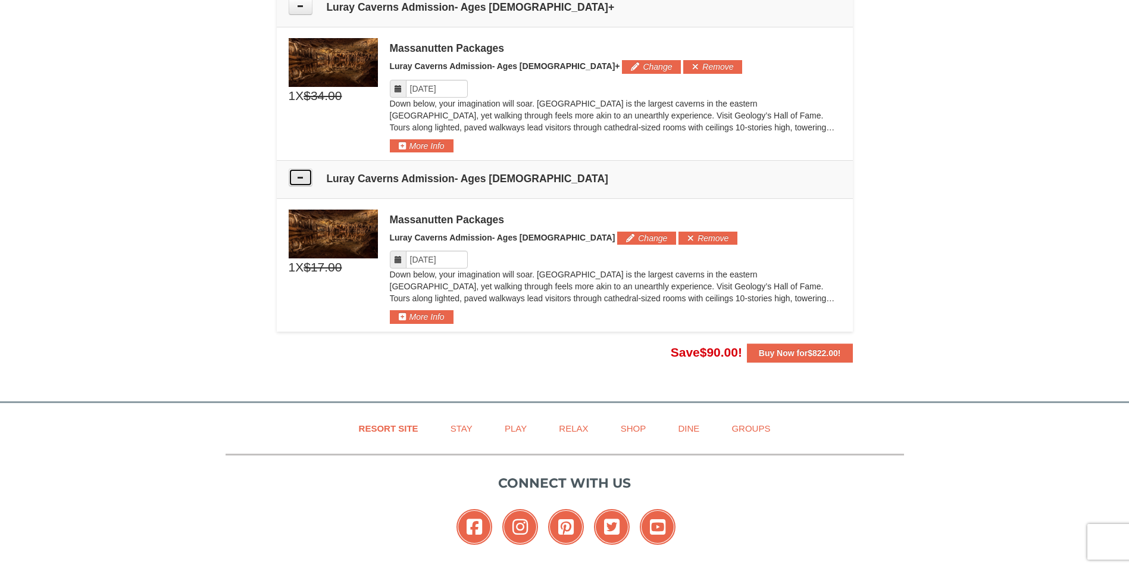
click at [292, 179] on button at bounding box center [301, 177] width 24 height 18
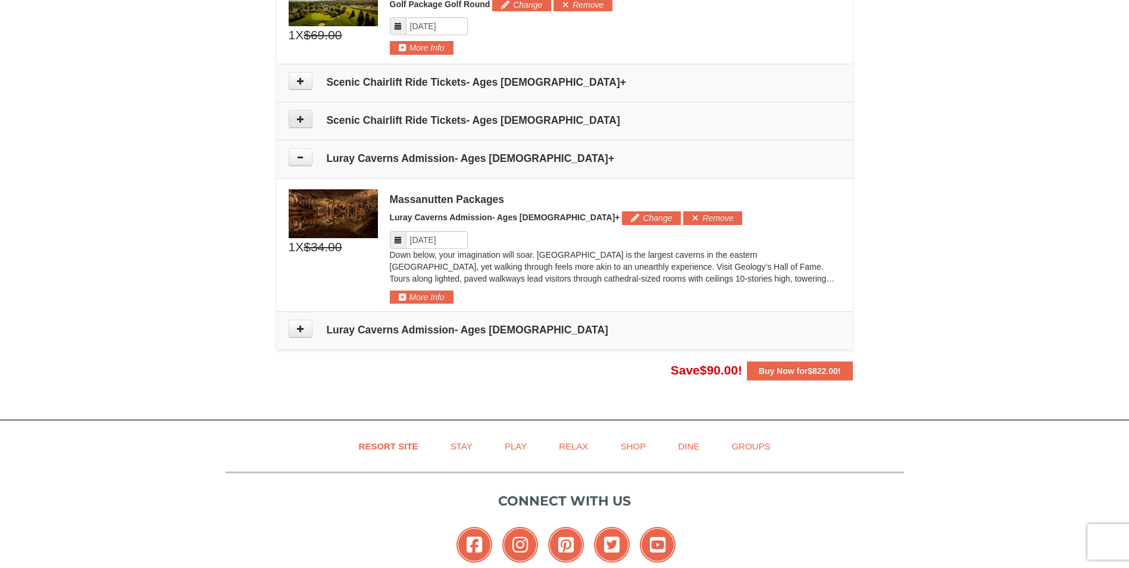
scroll to position [912, 0]
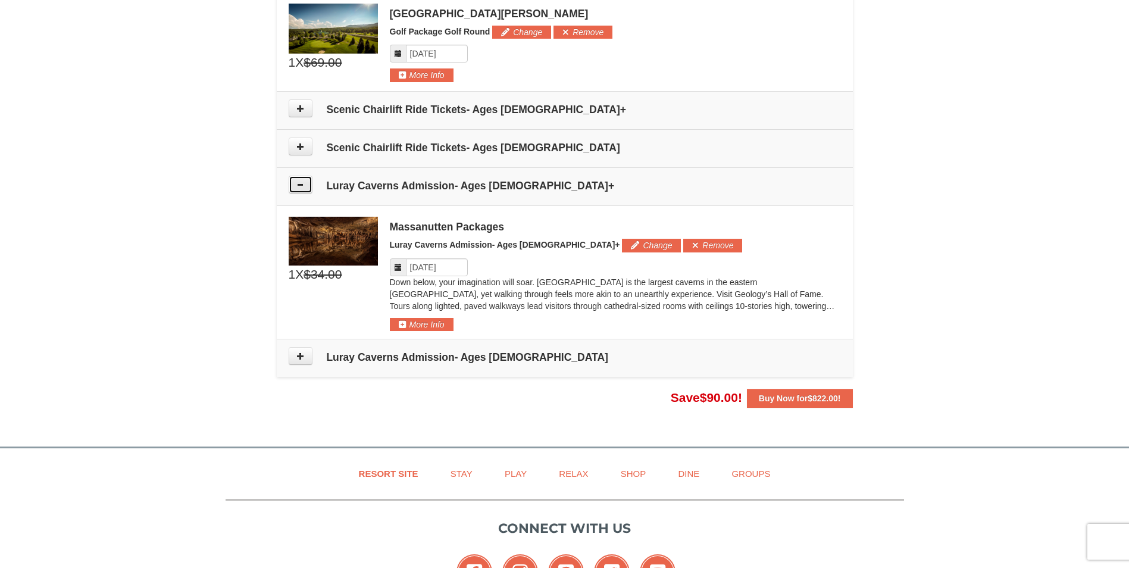
click at [298, 177] on button at bounding box center [301, 185] width 24 height 18
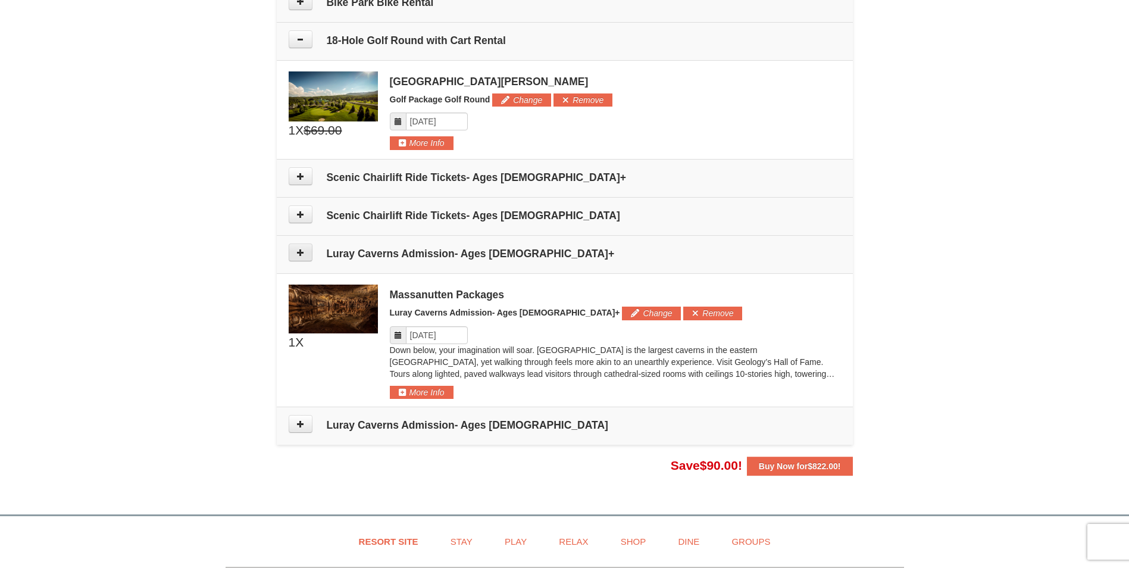
scroll to position [733, 0]
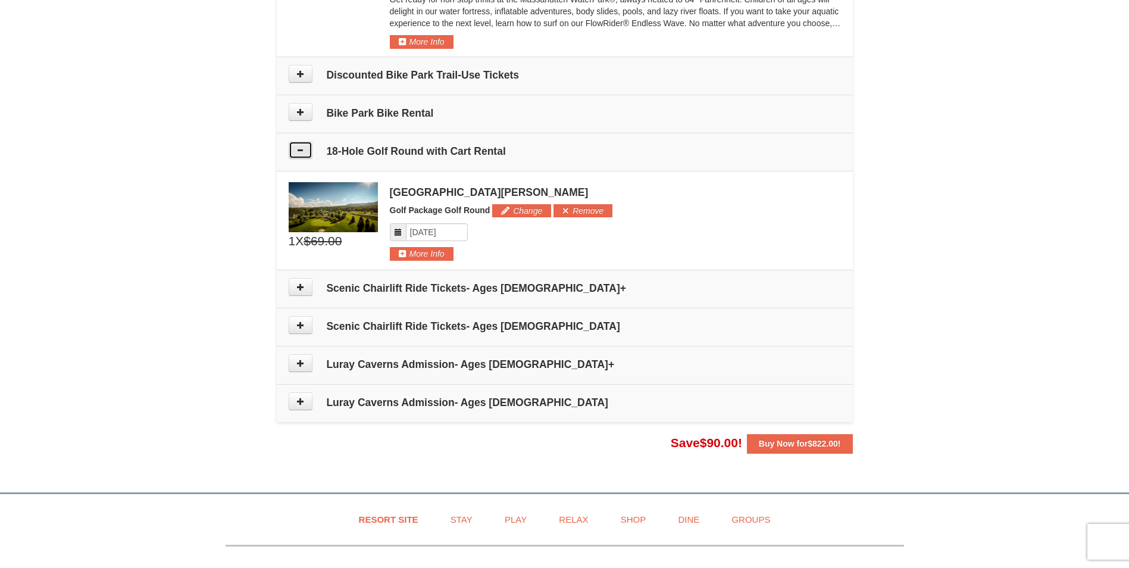
click at [301, 147] on icon at bounding box center [300, 150] width 8 height 8
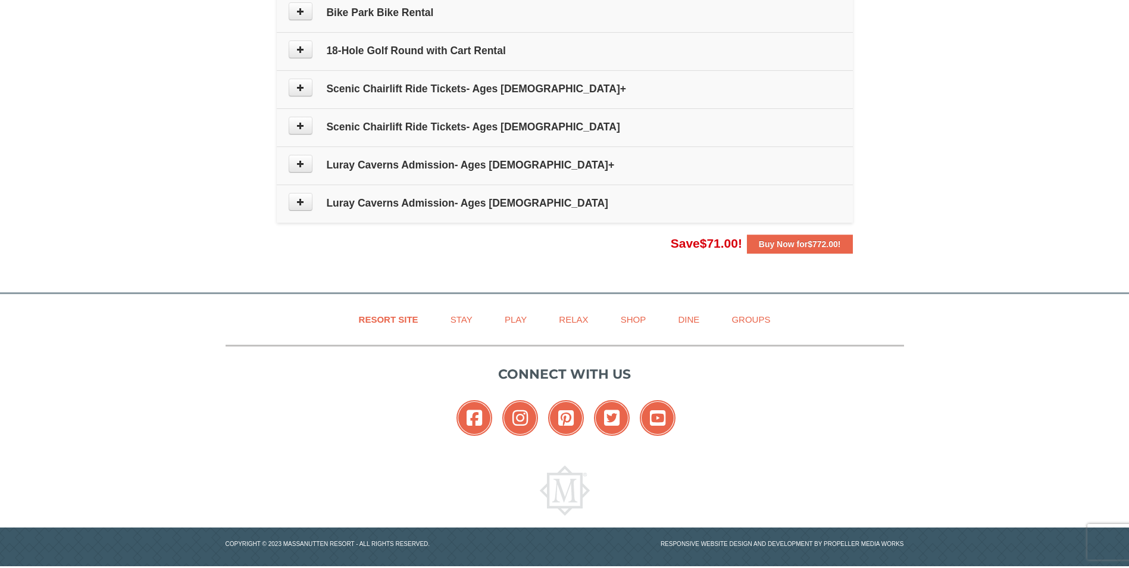
scroll to position [844, 0]
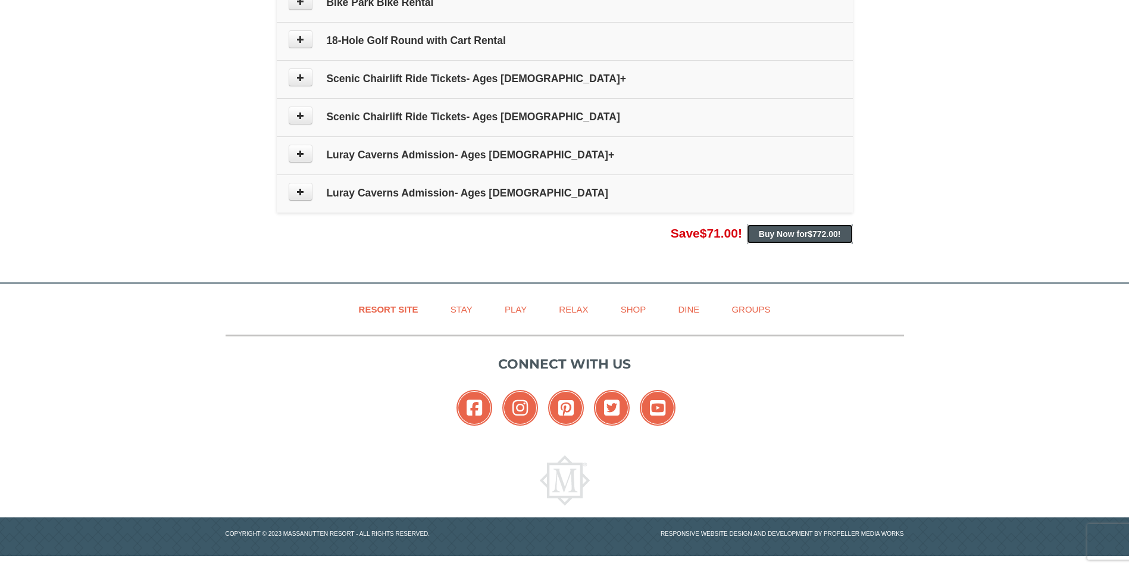
click at [788, 234] on strong "Buy Now for $772.00 !" at bounding box center [800, 234] width 82 height 10
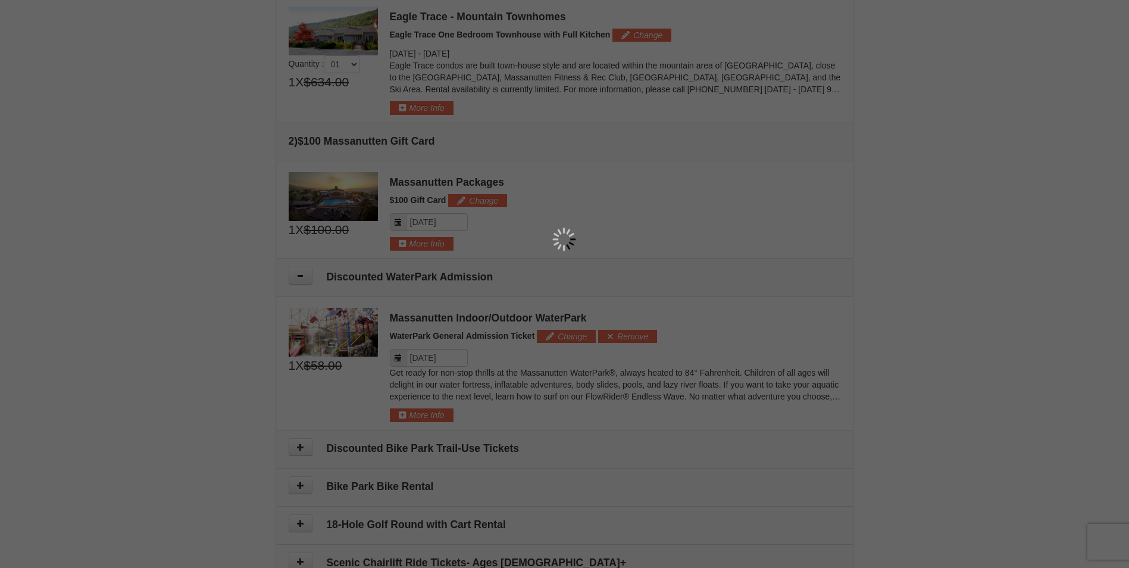
scroll to position [368, 0]
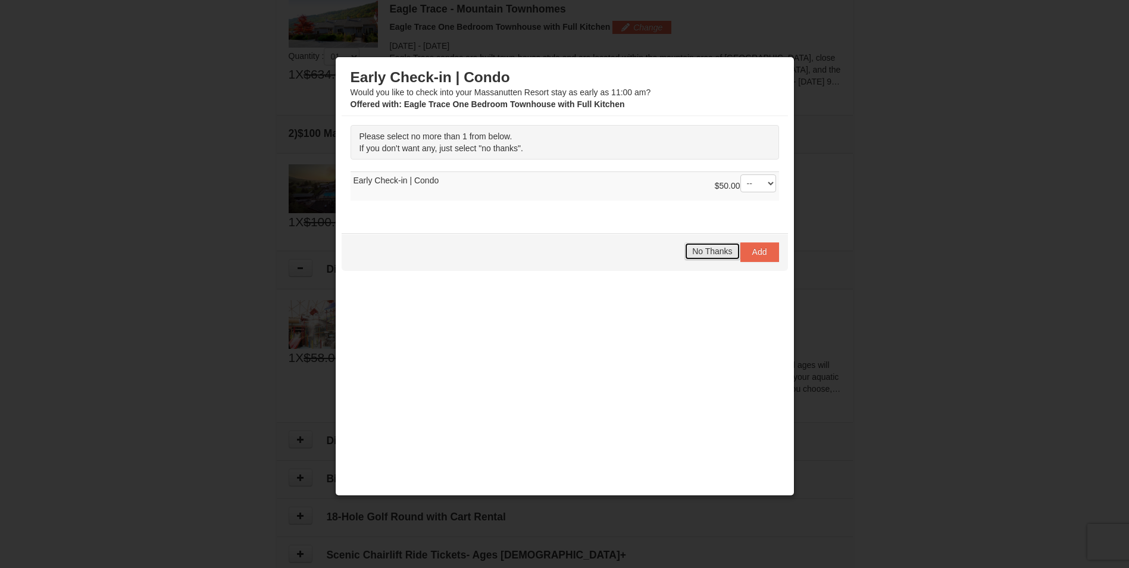
click at [707, 251] on span "No Thanks" at bounding box center [712, 251] width 40 height 10
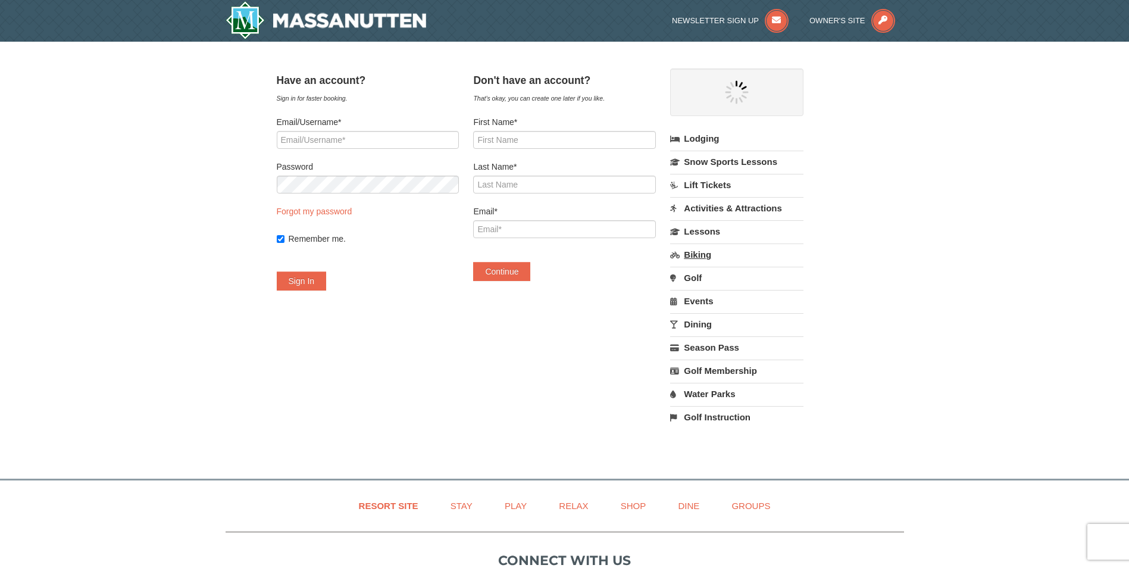
select select "9"
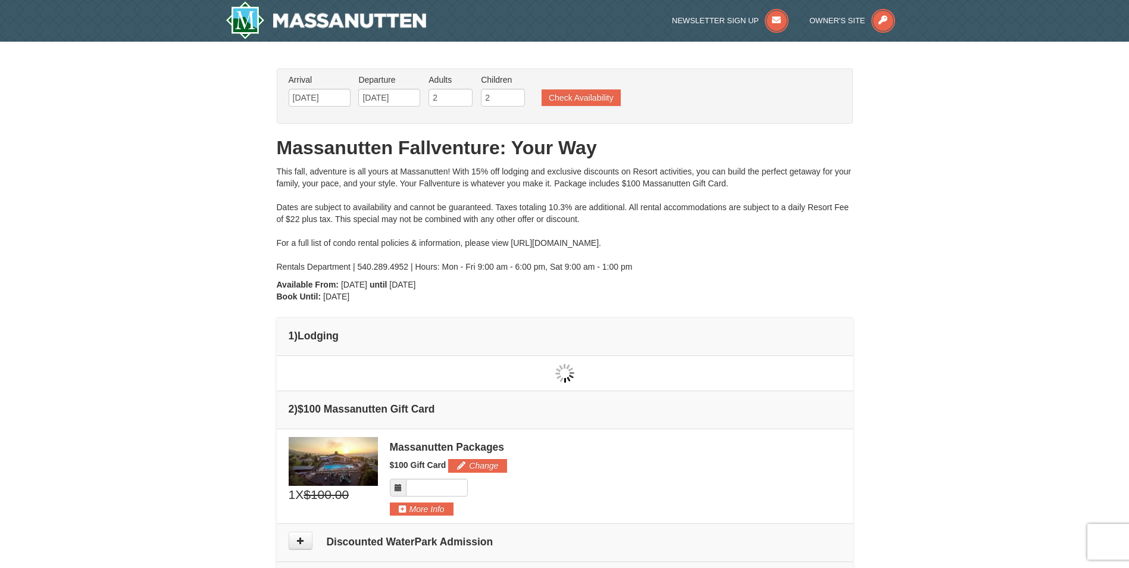
type input "[DATE]"
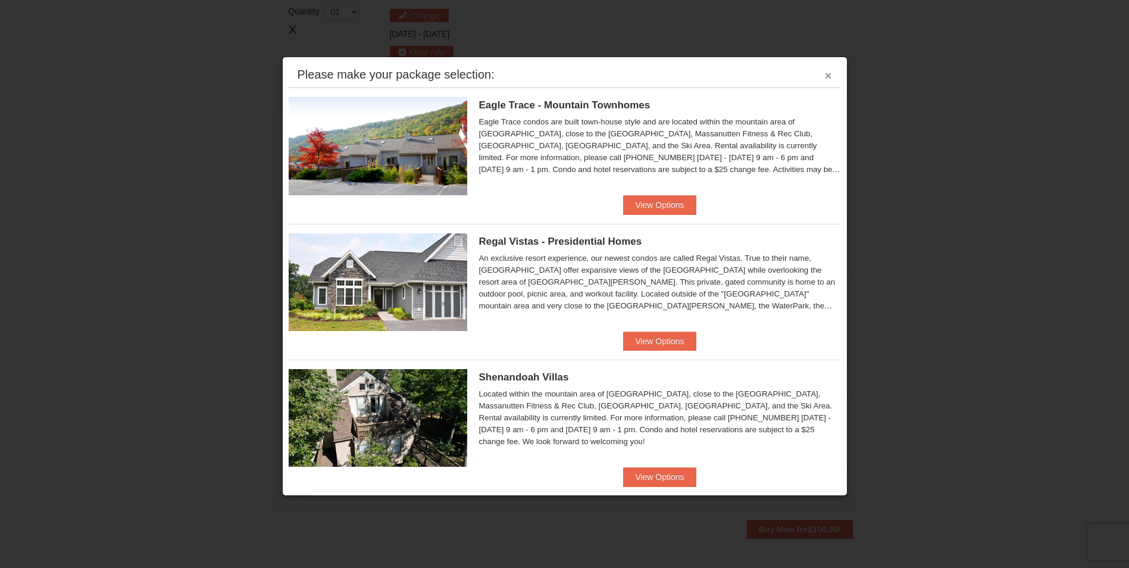
scroll to position [368, 0]
click at [825, 71] on button "×" at bounding box center [828, 76] width 7 height 12
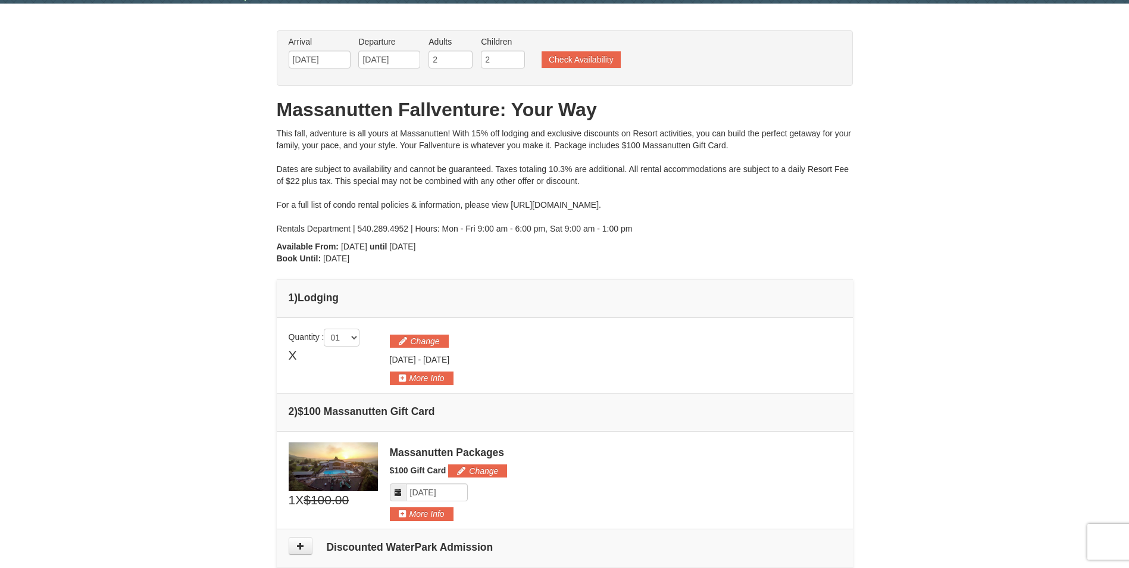
scroll to position [238, 0]
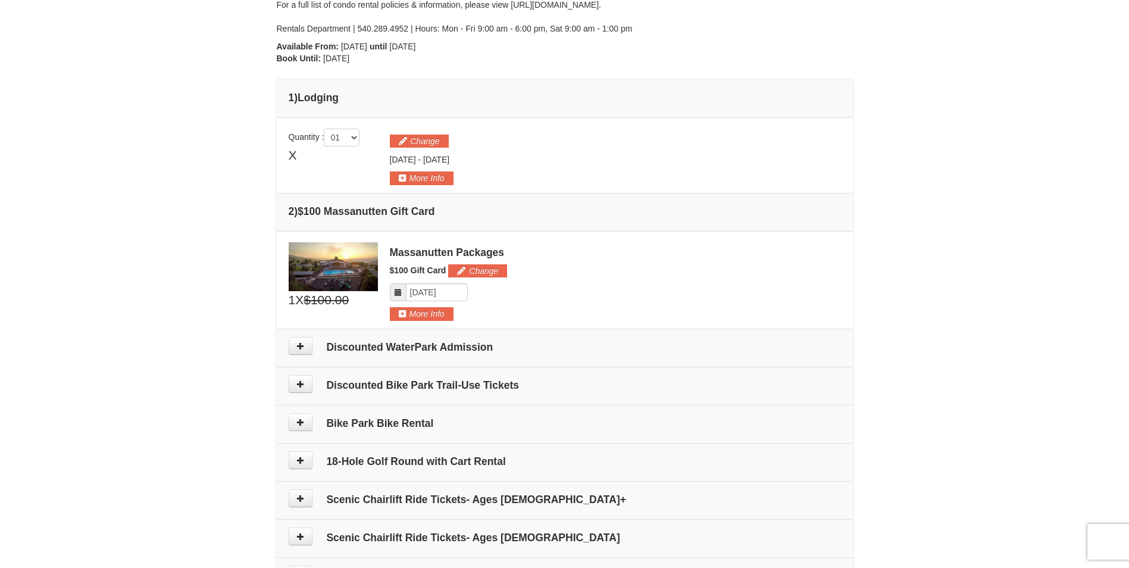
click at [425, 134] on div "Change [DATE] - [DATE]" at bounding box center [615, 157] width 451 height 57
click at [427, 138] on button "Change" at bounding box center [419, 141] width 59 height 13
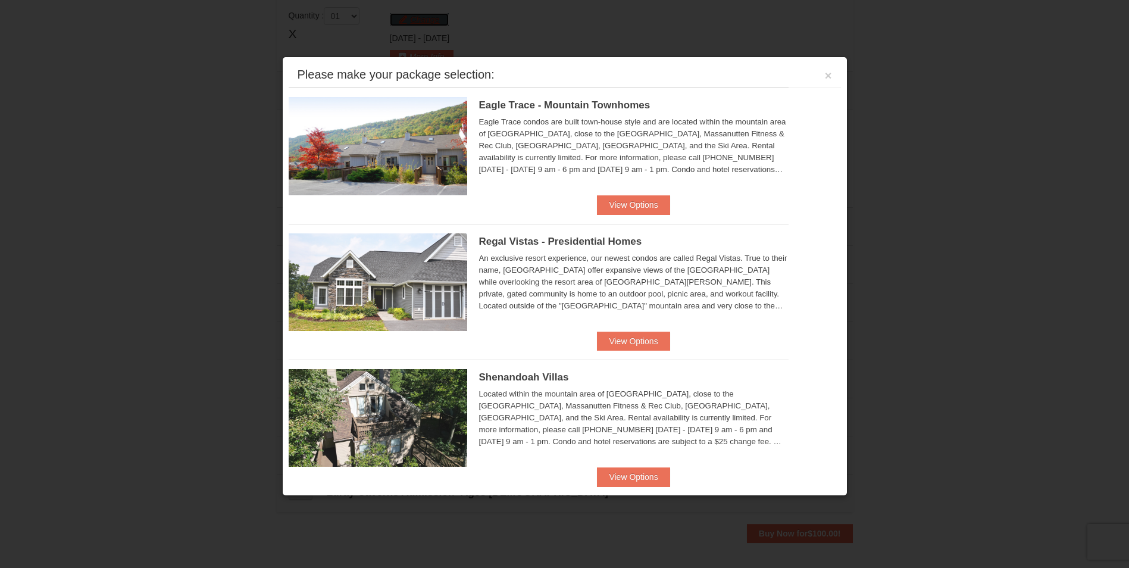
scroll to position [367, 0]
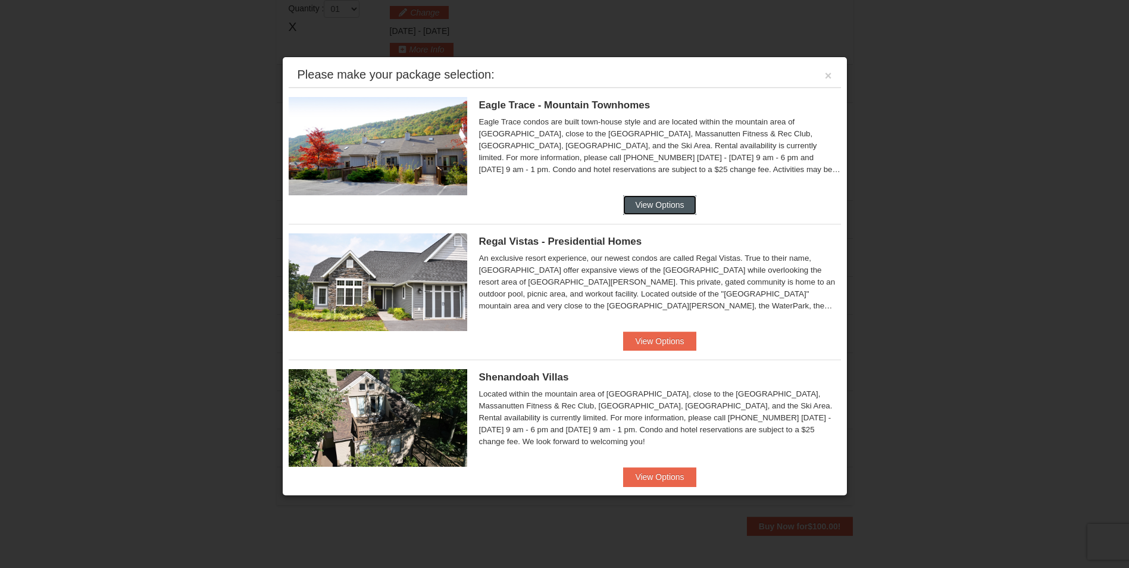
click at [644, 208] on button "View Options" at bounding box center [659, 204] width 73 height 19
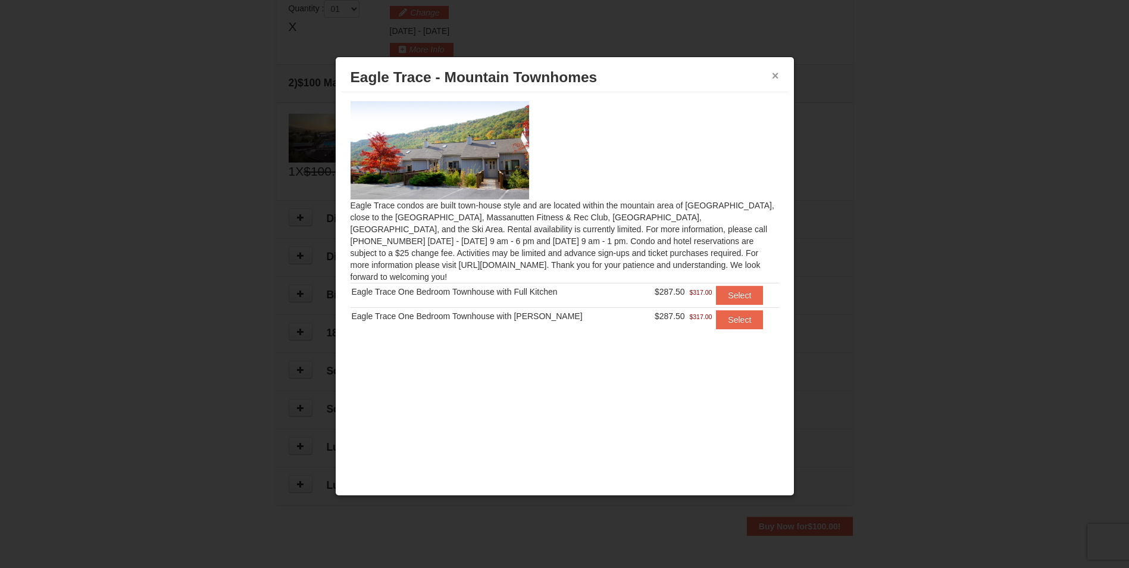
click at [779, 71] on button "×" at bounding box center [775, 76] width 7 height 12
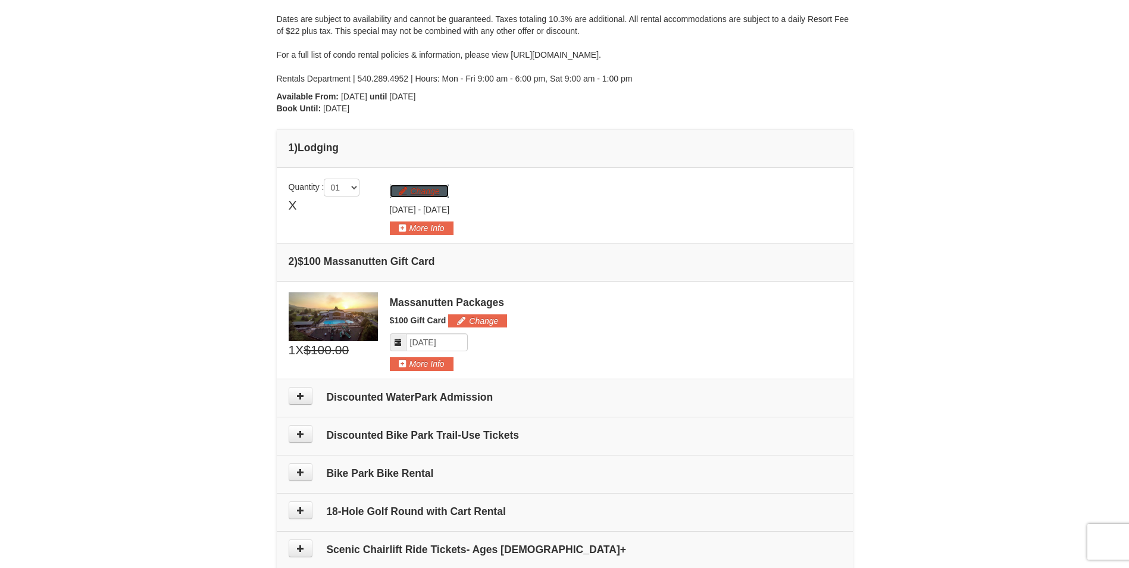
click at [413, 188] on button "Change" at bounding box center [419, 191] width 59 height 13
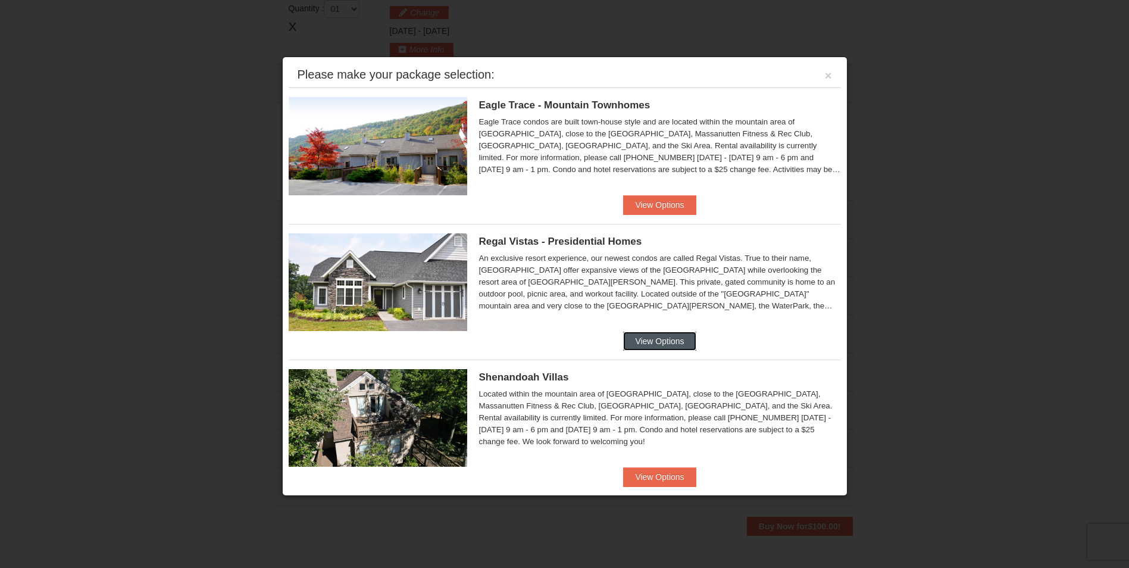
click at [667, 335] on button "View Options" at bounding box center [659, 341] width 73 height 19
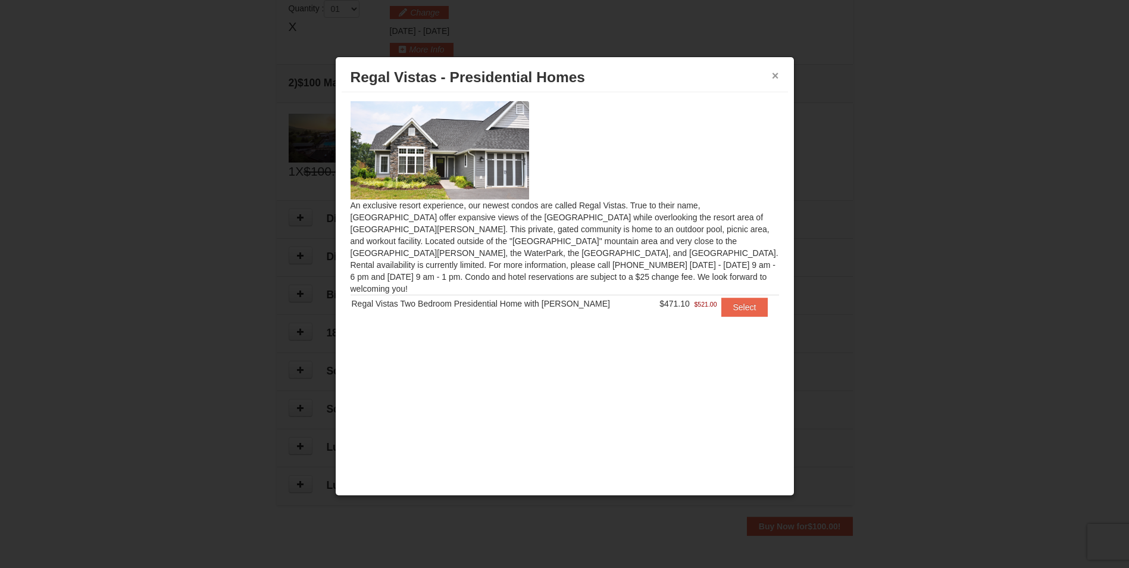
click at [776, 74] on button "×" at bounding box center [775, 76] width 7 height 12
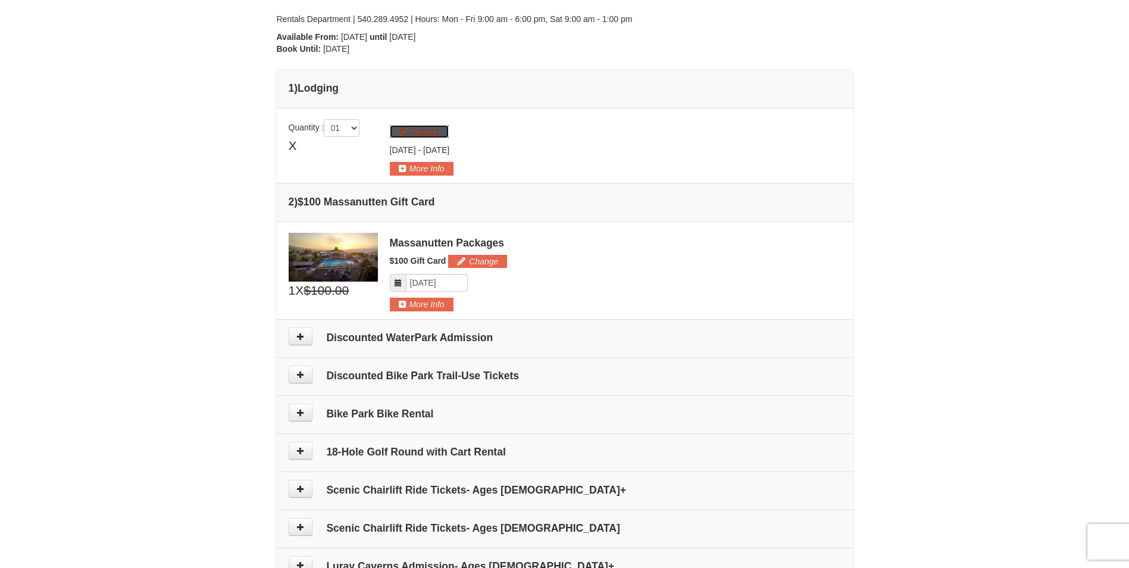
click at [428, 126] on button "Change" at bounding box center [419, 131] width 59 height 13
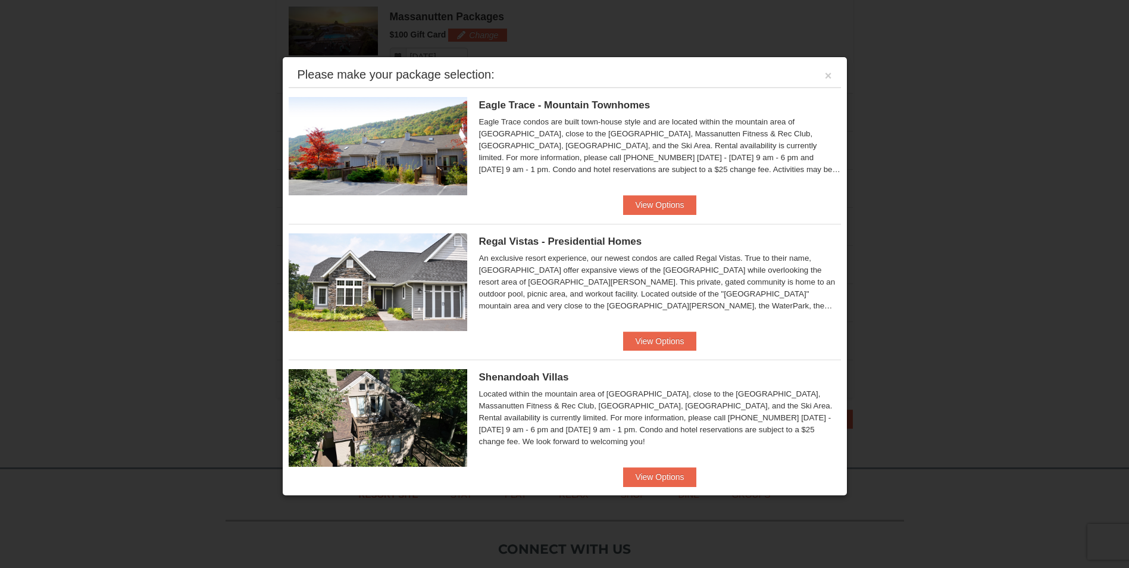
scroll to position [290, 0]
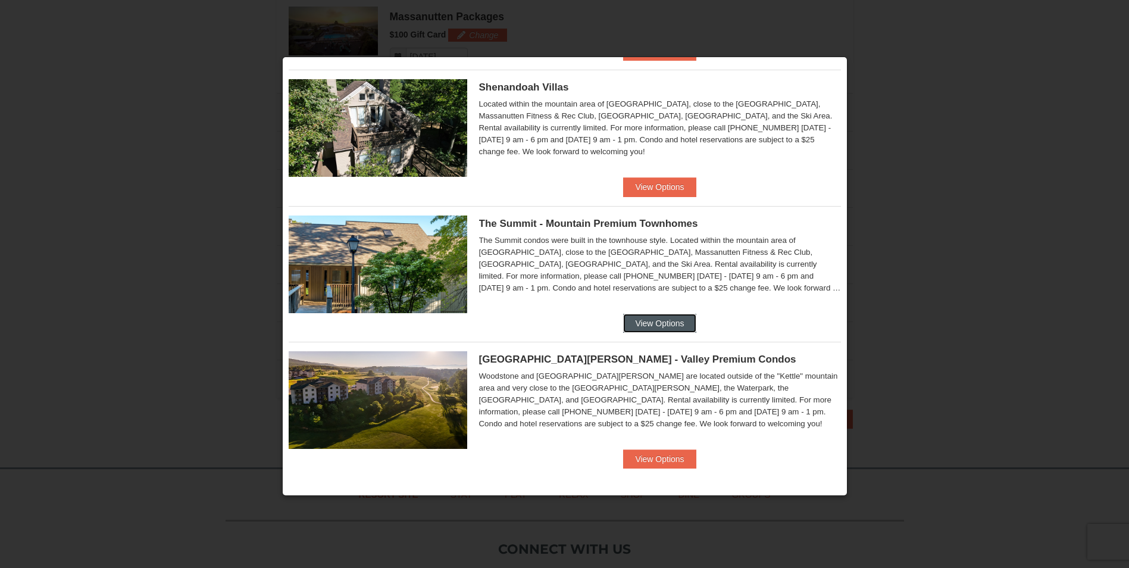
click at [642, 326] on button "View Options" at bounding box center [659, 323] width 73 height 19
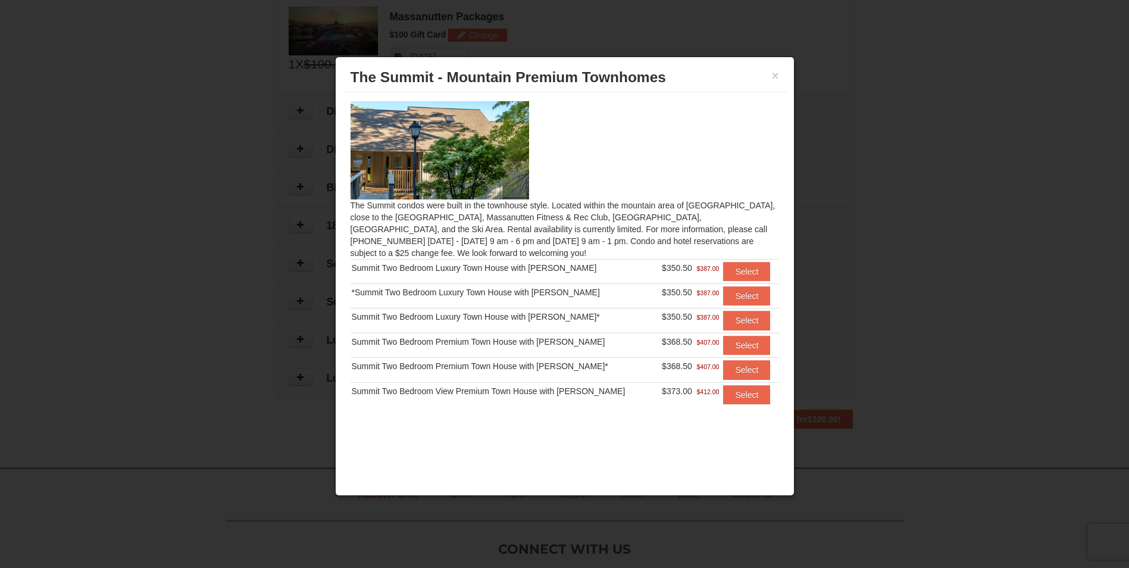
click at [780, 73] on div "× The Summit - Mountain Premium Townhomes" at bounding box center [565, 77] width 446 height 29
click at [778, 75] on button "×" at bounding box center [775, 76] width 7 height 12
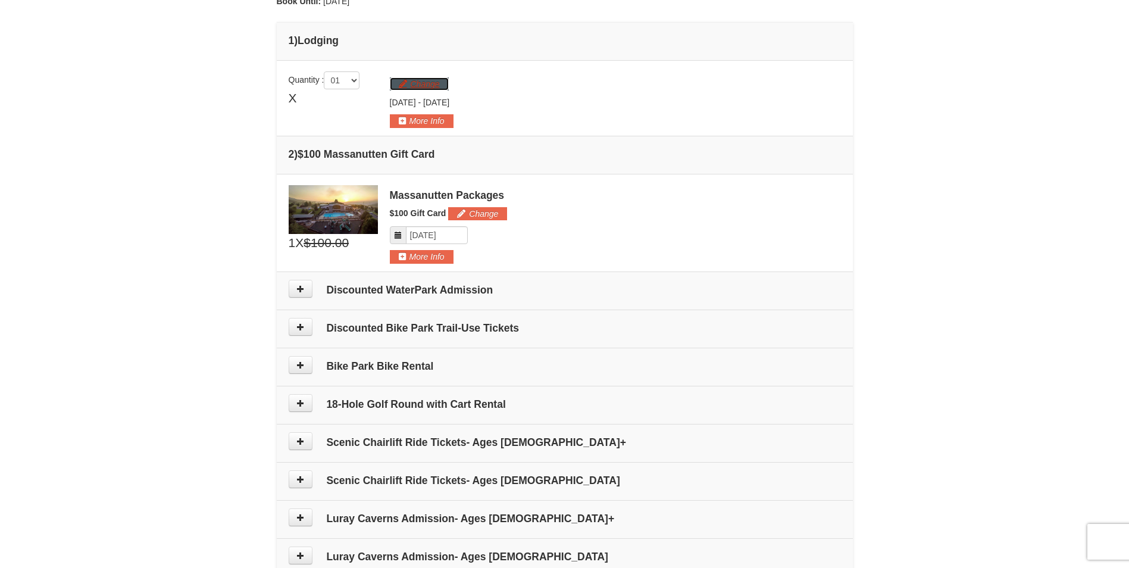
click at [422, 85] on button "Change" at bounding box center [419, 83] width 59 height 13
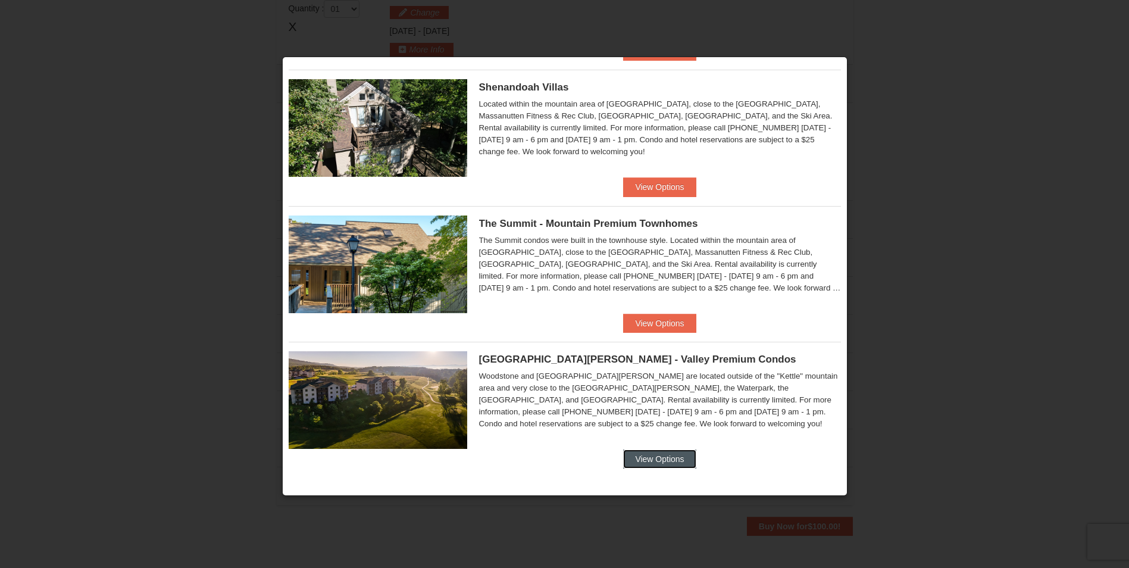
click at [648, 467] on button "View Options" at bounding box center [659, 458] width 73 height 19
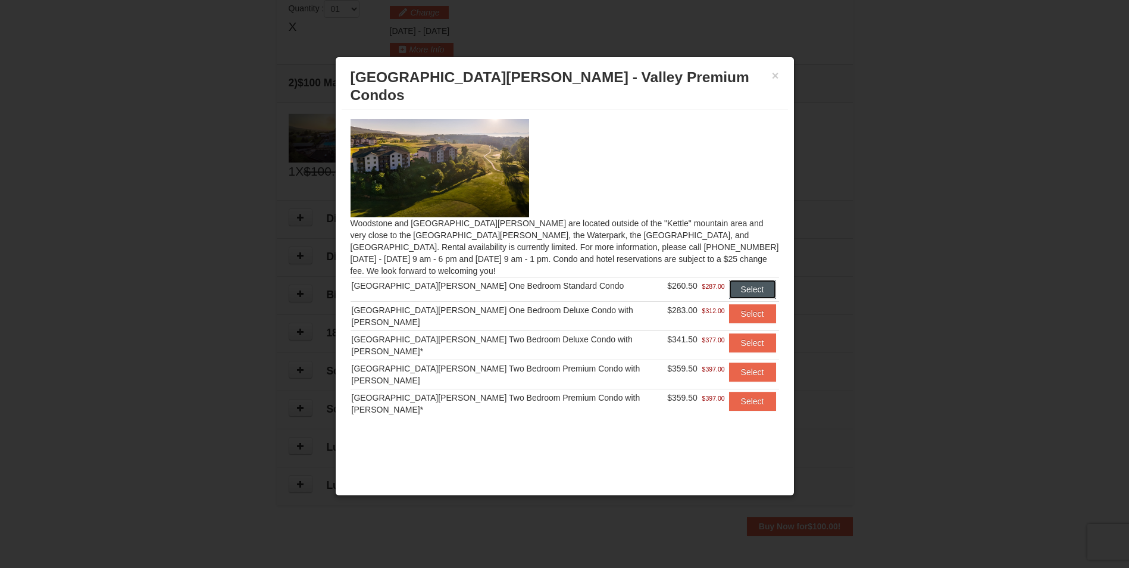
click at [729, 280] on button "Select" at bounding box center [752, 289] width 47 height 19
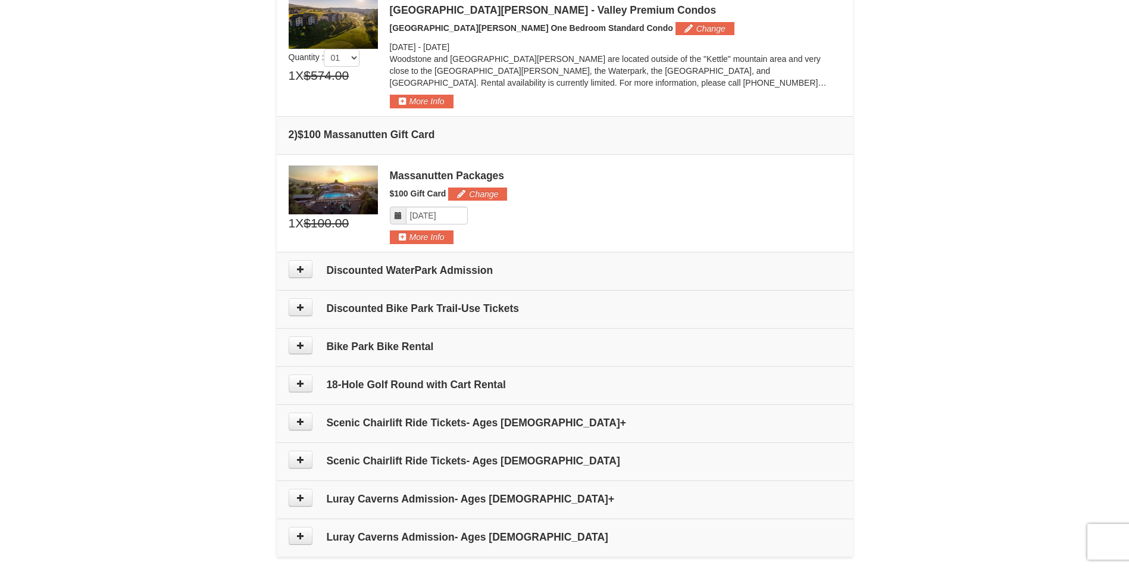
scroll to position [307, 0]
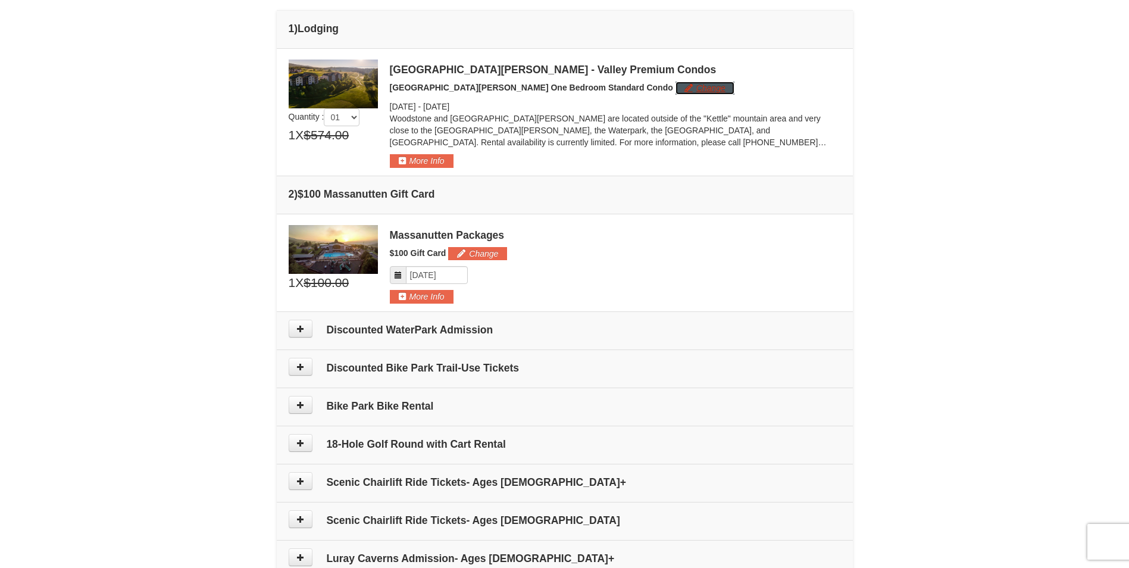
click at [676, 90] on button "Change" at bounding box center [705, 88] width 59 height 13
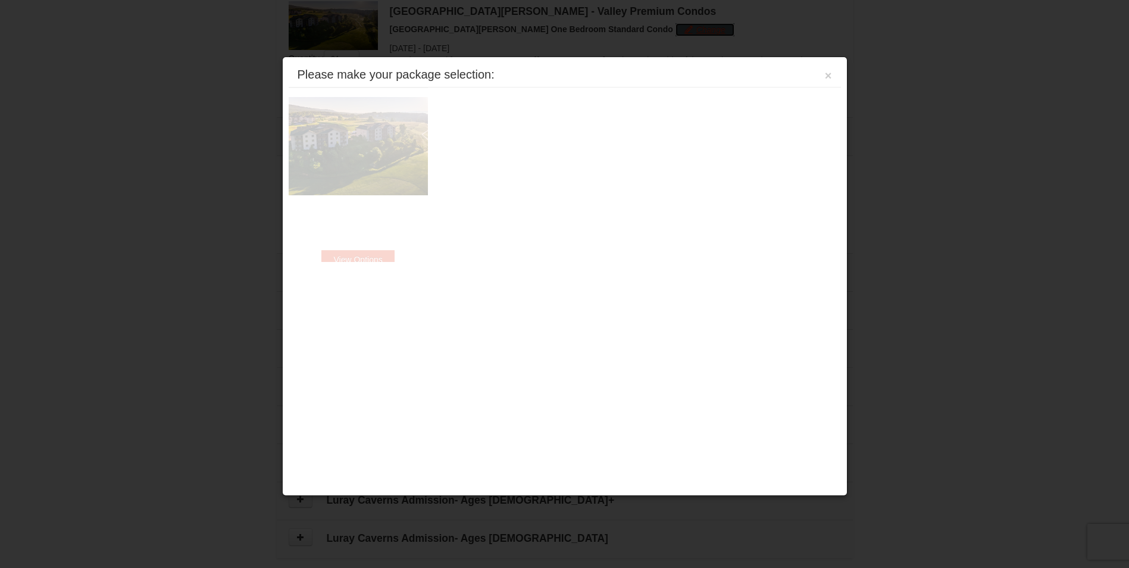
scroll to position [367, 0]
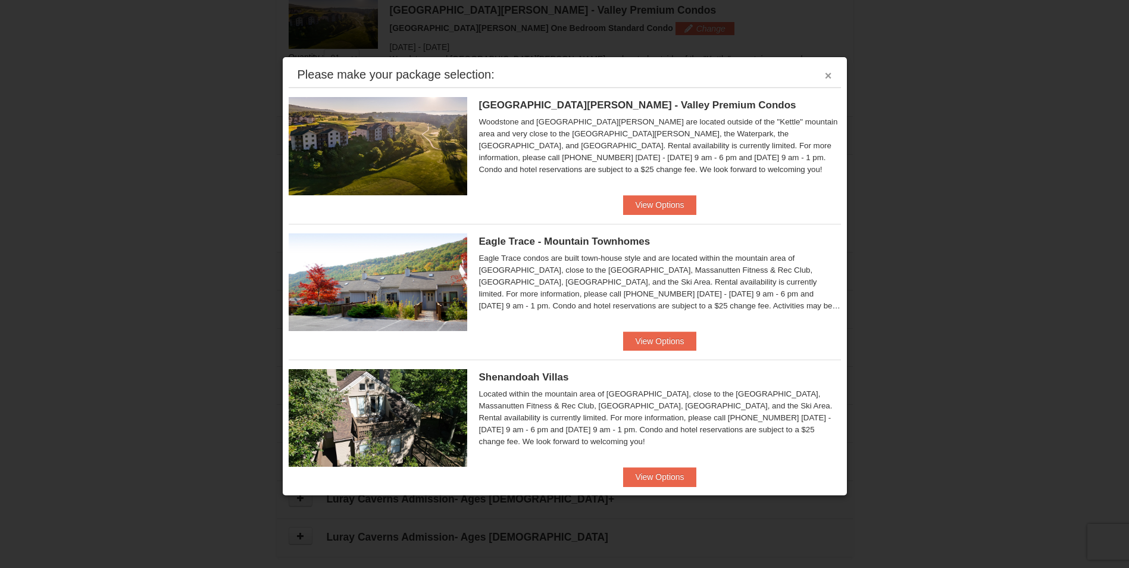
click at [825, 72] on button "×" at bounding box center [828, 76] width 7 height 12
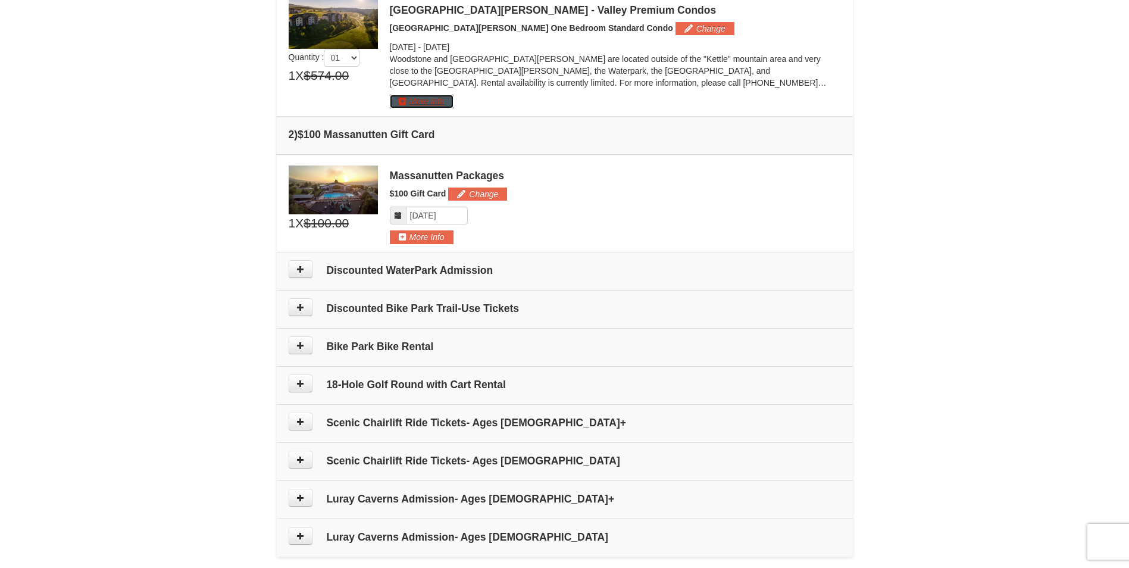
click at [433, 99] on button "More Info" at bounding box center [422, 101] width 64 height 13
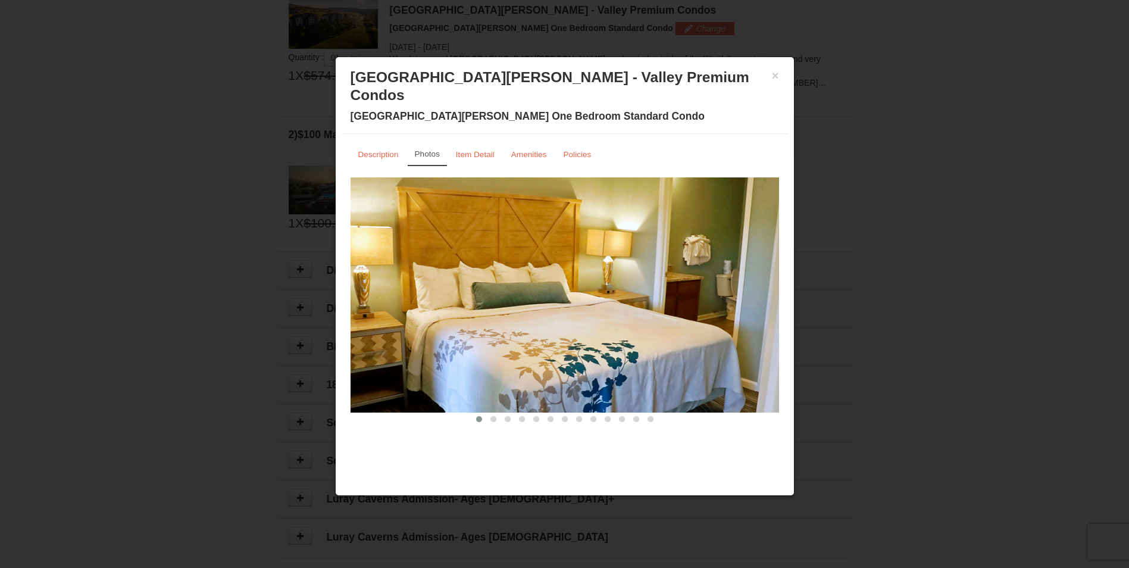
click at [723, 293] on img at bounding box center [565, 294] width 429 height 235
click at [491, 416] on span at bounding box center [494, 419] width 6 height 6
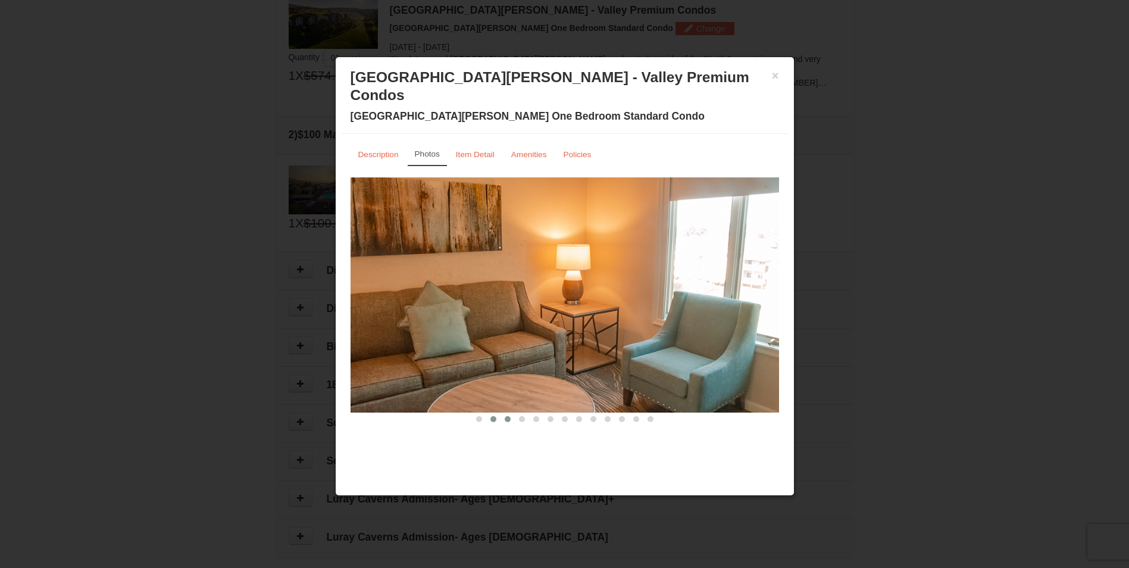
click at [505, 416] on span at bounding box center [508, 419] width 6 height 6
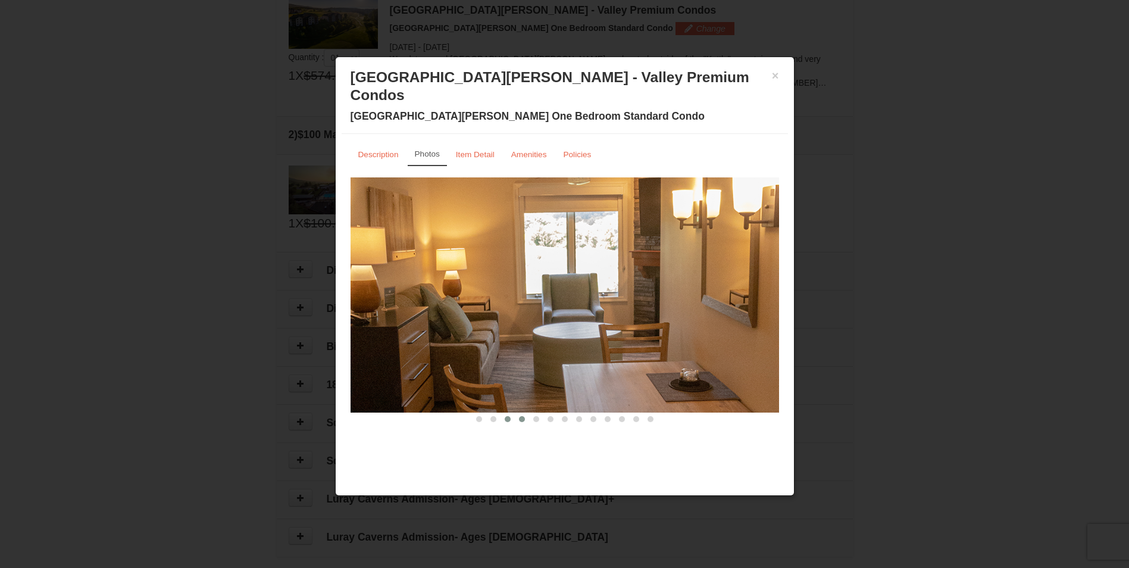
click at [521, 416] on span at bounding box center [522, 419] width 6 height 6
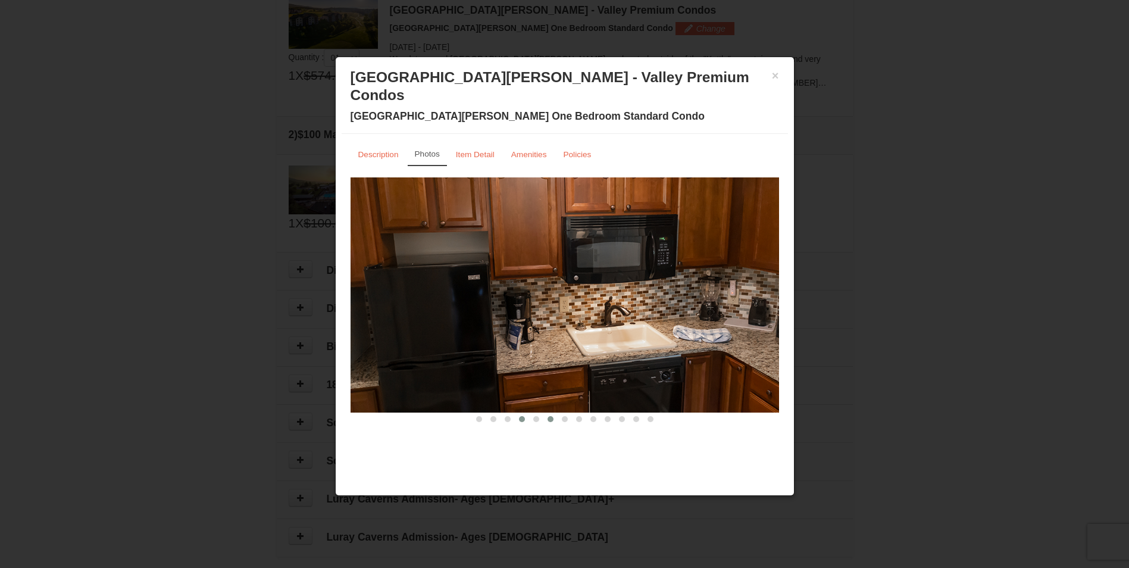
click at [544, 413] on button at bounding box center [551, 419] width 14 height 12
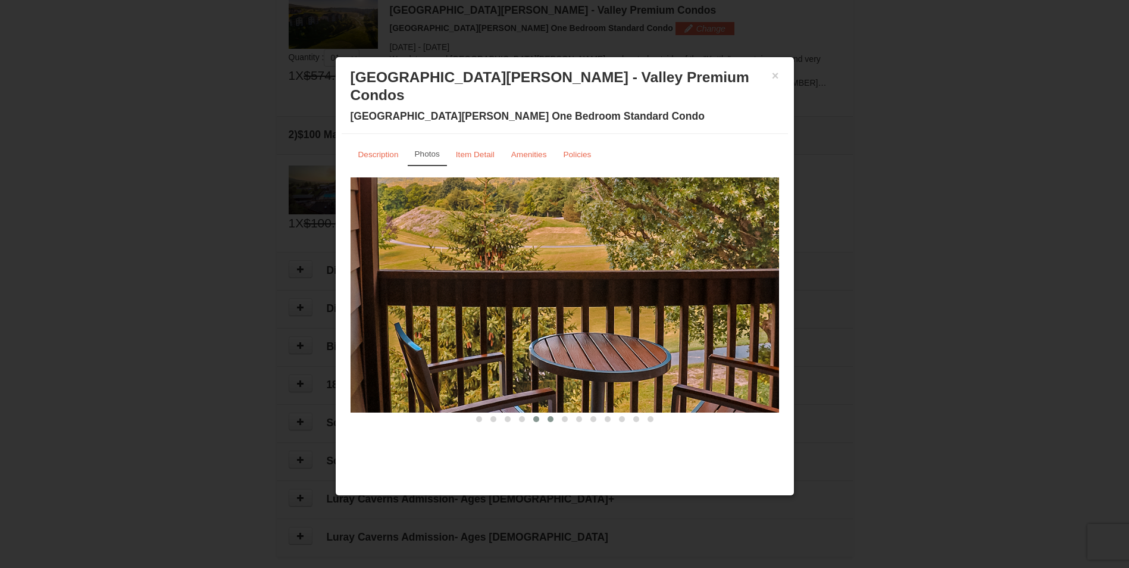
click at [538, 416] on span at bounding box center [536, 419] width 6 height 6
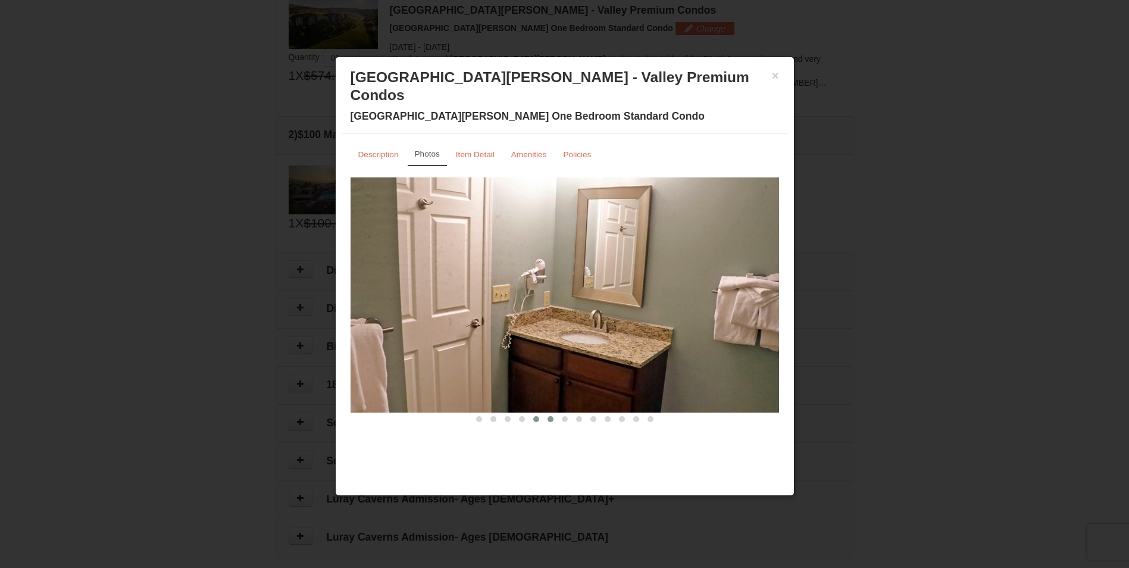
click at [545, 413] on button at bounding box center [551, 419] width 14 height 12
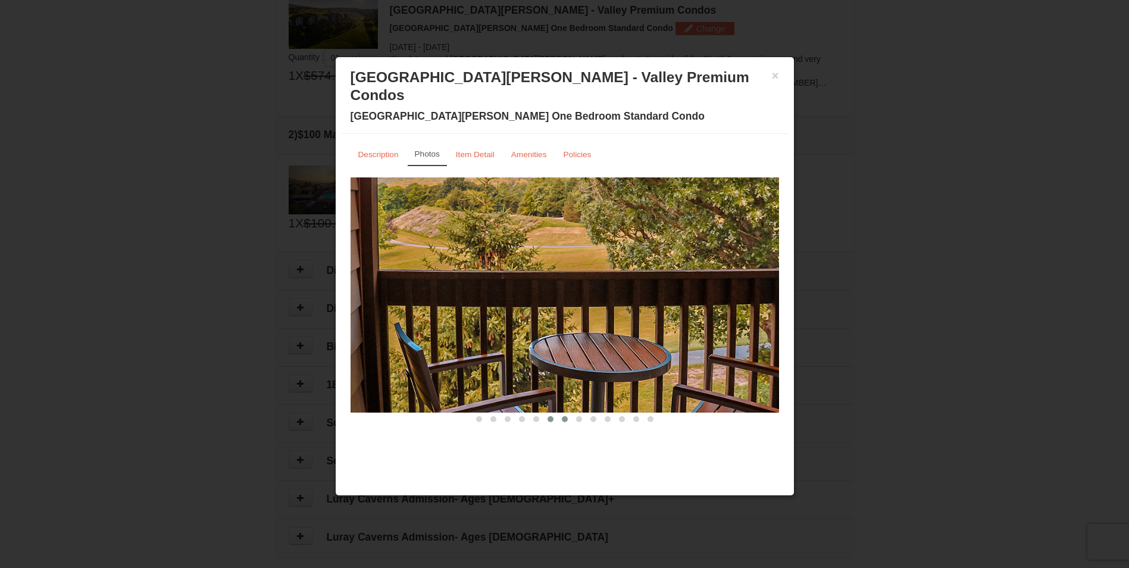
click at [567, 416] on span at bounding box center [565, 419] width 6 height 6
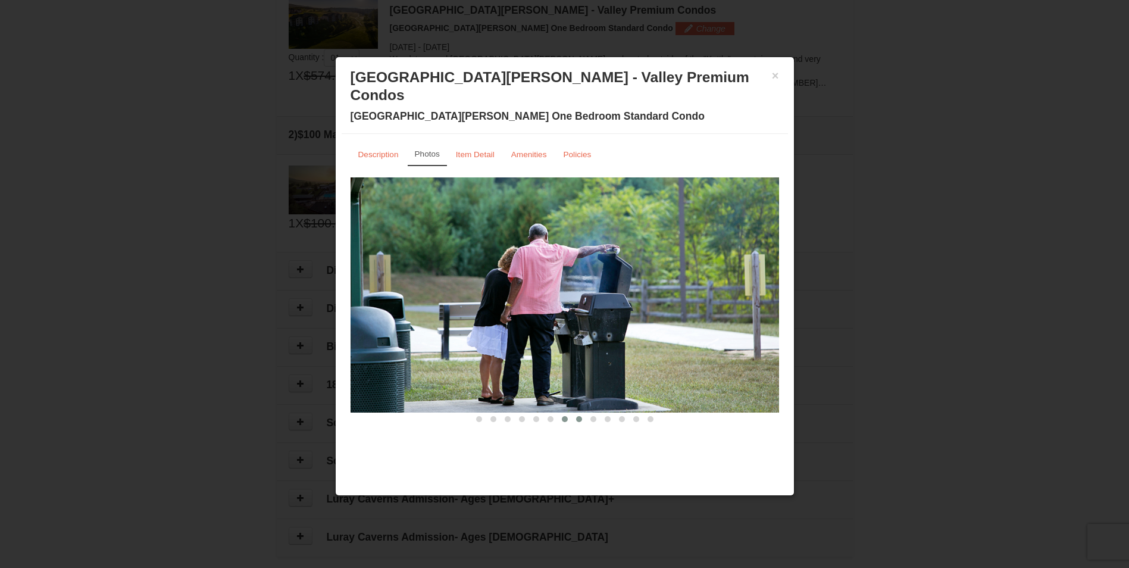
click at [580, 416] on span at bounding box center [579, 419] width 6 height 6
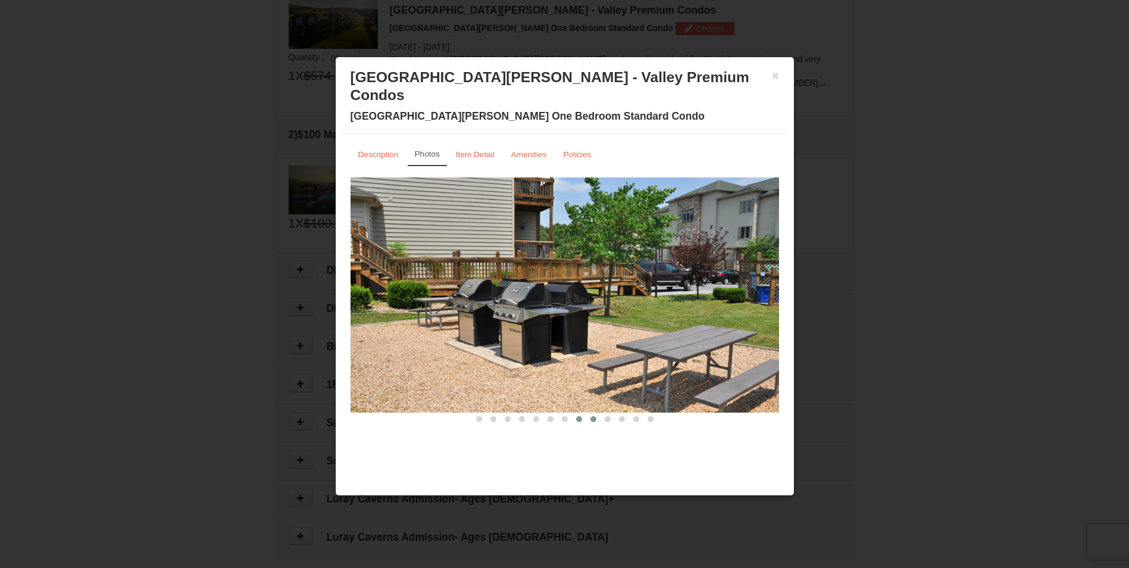
click at [588, 413] on button at bounding box center [593, 419] width 14 height 12
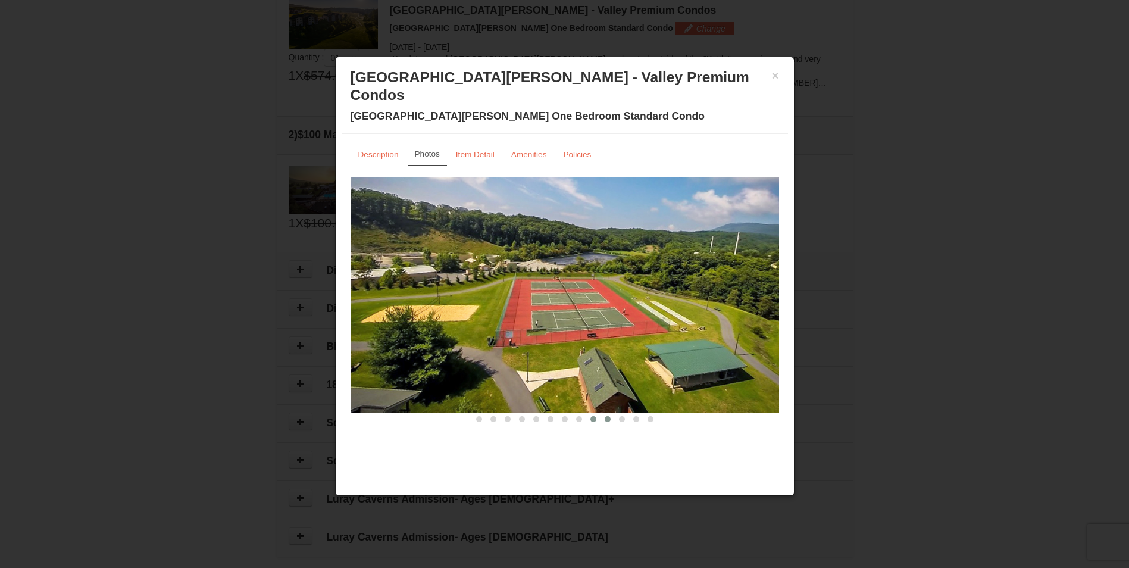
click at [606, 416] on span at bounding box center [608, 419] width 6 height 6
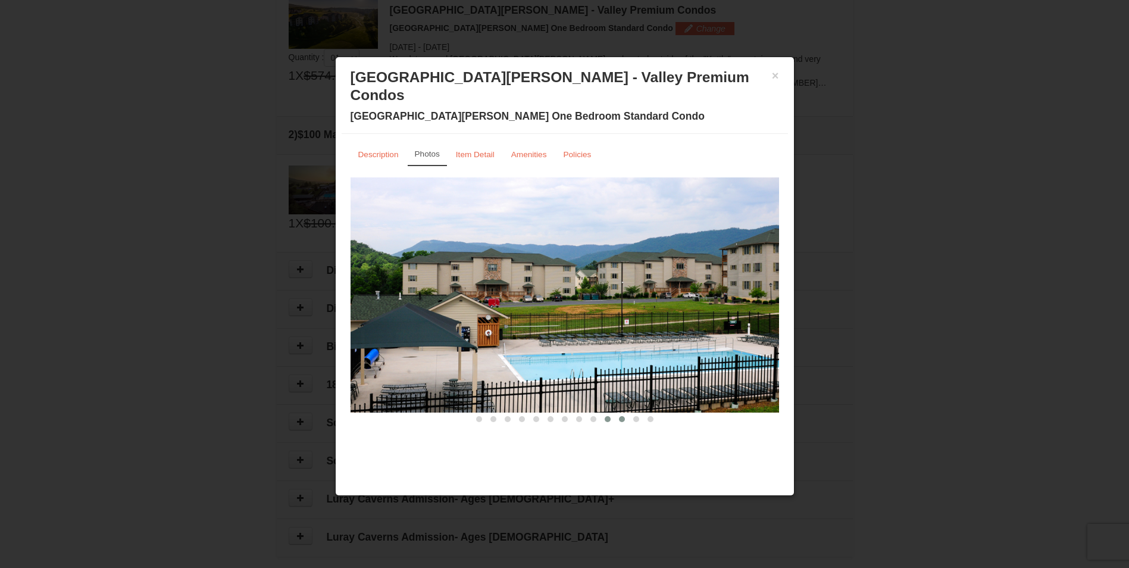
click at [624, 416] on span at bounding box center [622, 419] width 6 height 6
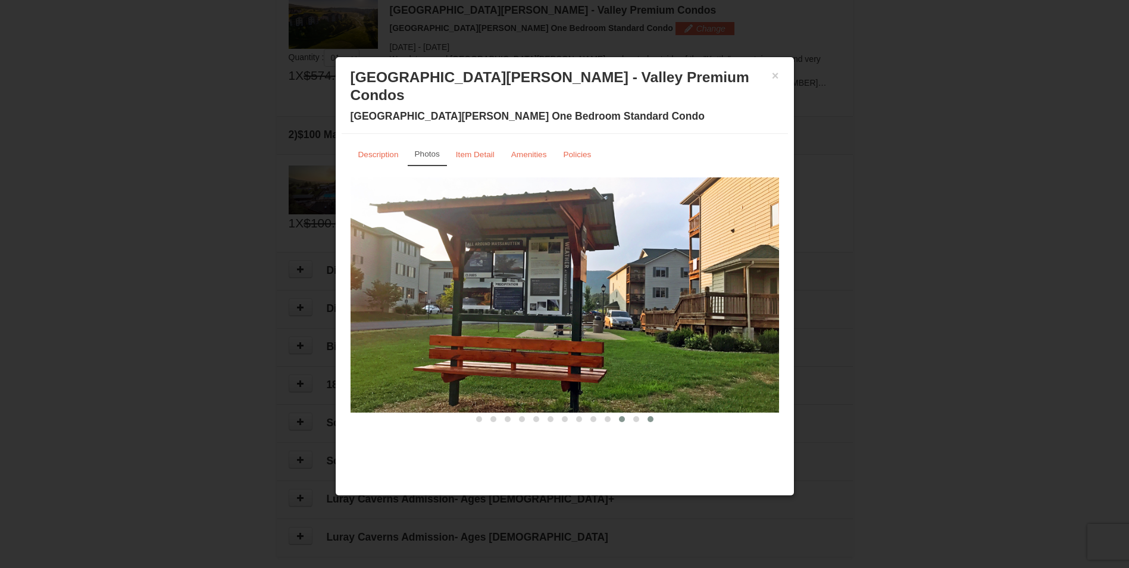
click at [648, 416] on span at bounding box center [651, 419] width 6 height 6
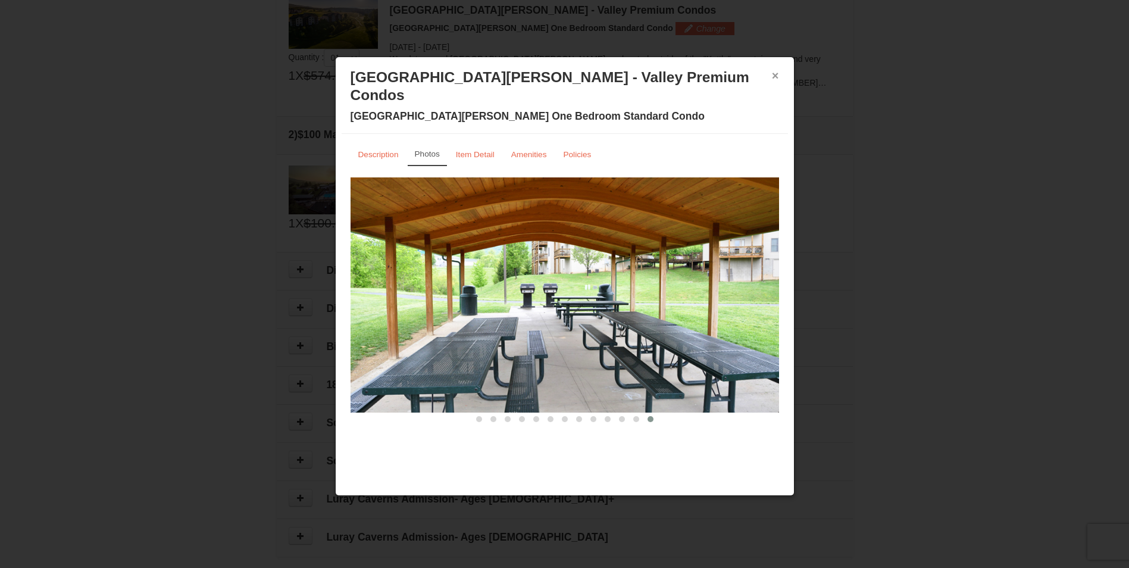
click at [776, 76] on button "×" at bounding box center [775, 76] width 7 height 12
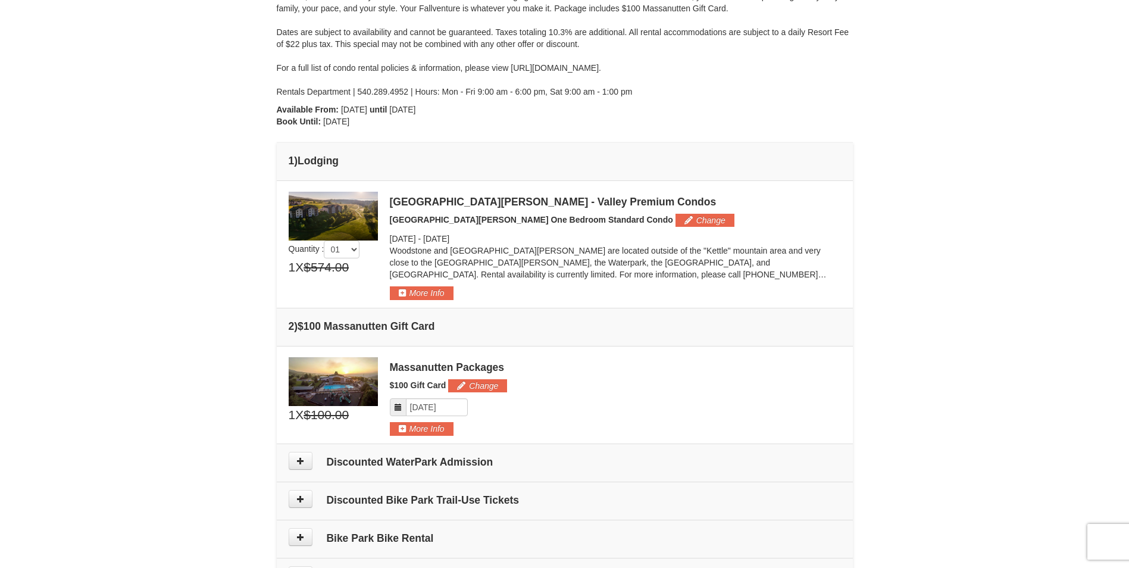
scroll to position [235, 0]
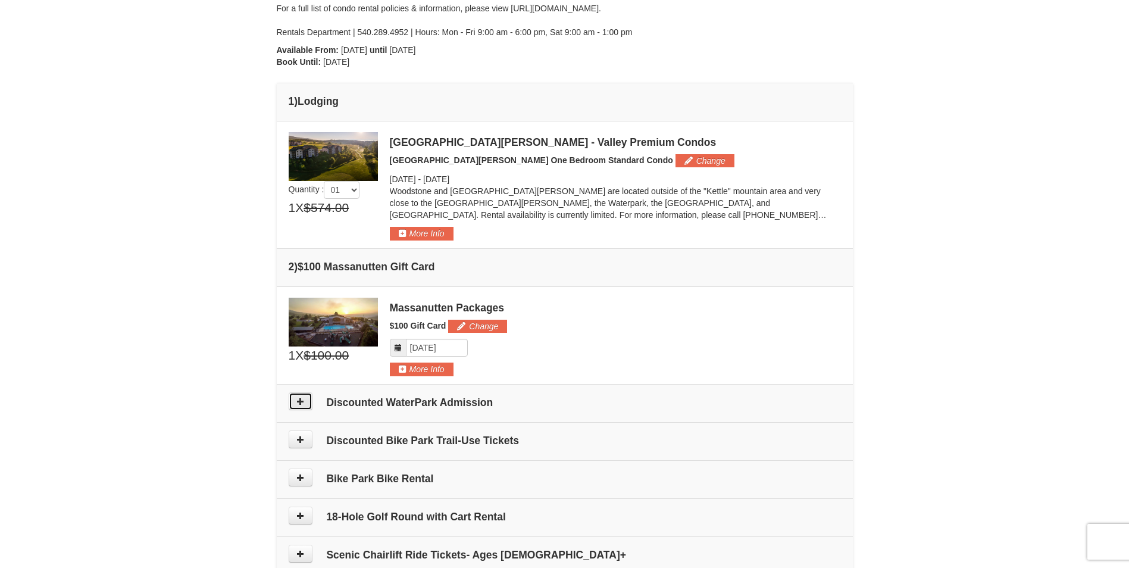
click at [302, 402] on icon at bounding box center [300, 401] width 8 height 8
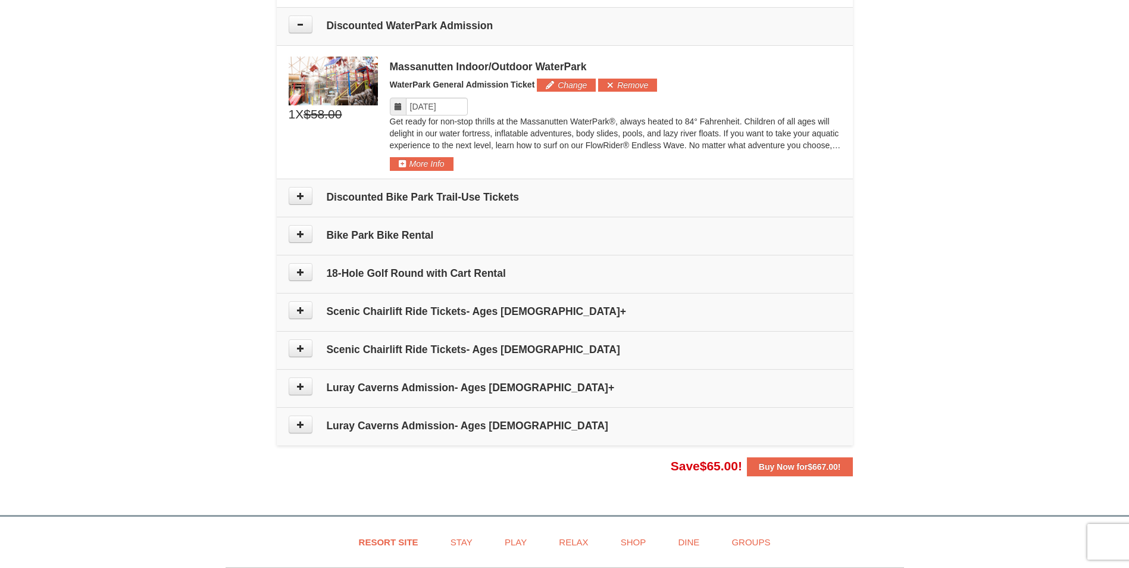
scroll to position [619, 0]
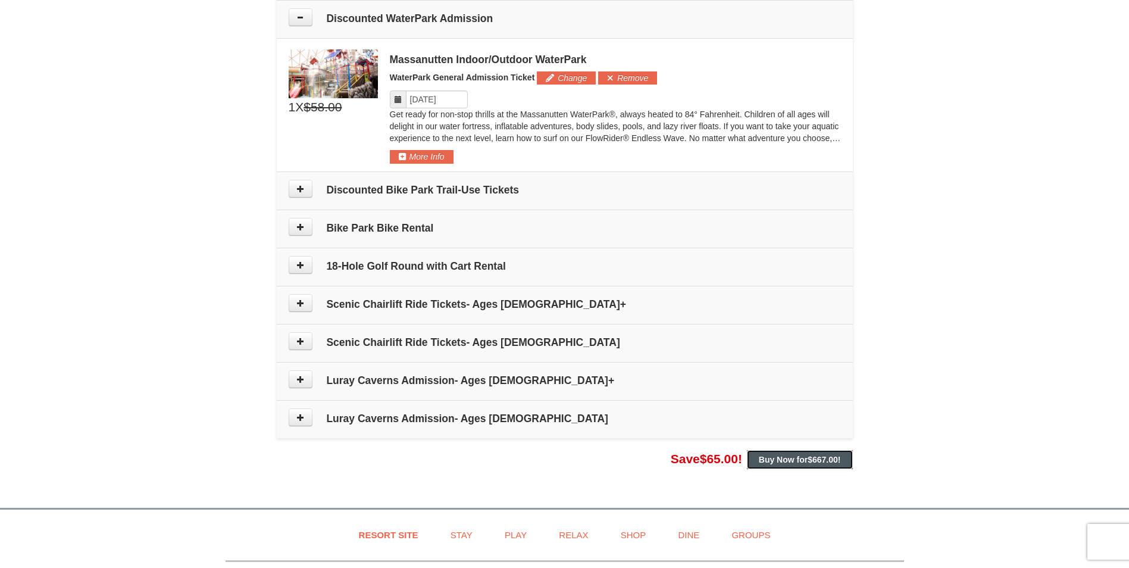
click at [778, 461] on strong "Buy Now for $667.00 !" at bounding box center [800, 460] width 82 height 10
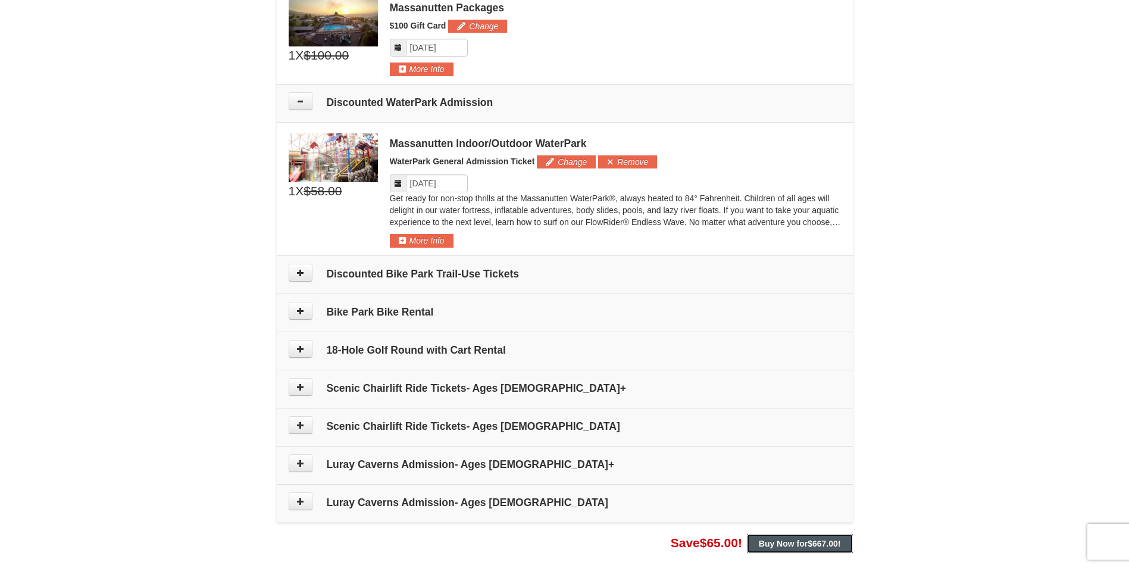
scroll to position [261, 0]
